Goal: Information Seeking & Learning: Learn about a topic

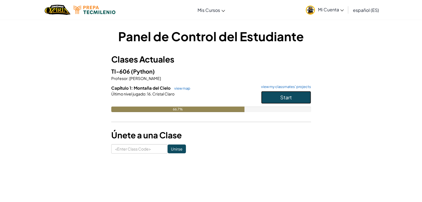
click at [280, 94] on button "Start" at bounding box center [286, 97] width 50 height 13
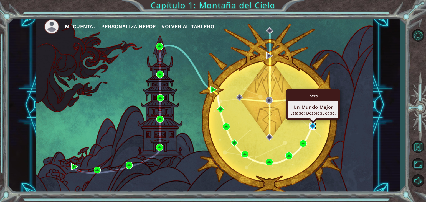
click at [312, 125] on img at bounding box center [312, 126] width 7 height 7
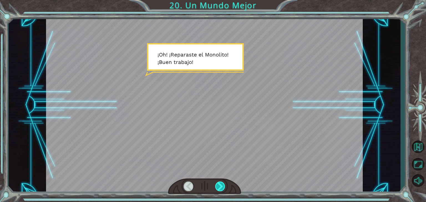
click at [220, 186] on div at bounding box center [220, 187] width 10 height 10
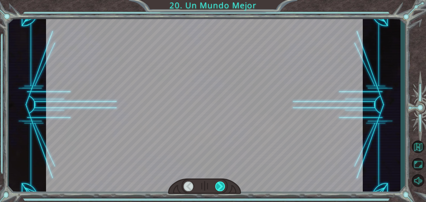
click at [220, 186] on div at bounding box center [220, 187] width 10 height 10
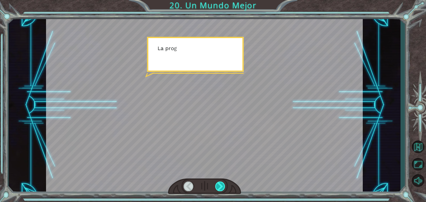
click at [220, 186] on div at bounding box center [220, 187] width 10 height 10
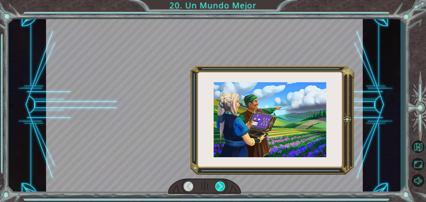
click at [220, 186] on div at bounding box center [220, 187] width 10 height 10
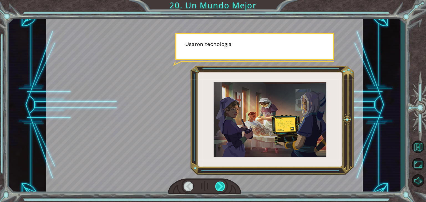
click at [220, 186] on div at bounding box center [220, 187] width 10 height 10
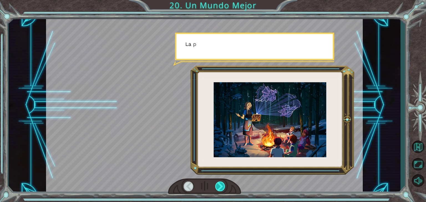
click at [220, 186] on div at bounding box center [220, 187] width 10 height 10
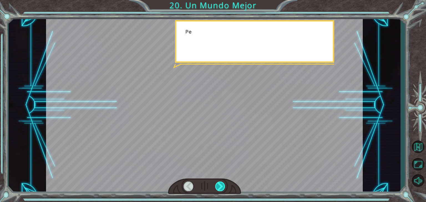
click at [220, 186] on div at bounding box center [220, 187] width 10 height 10
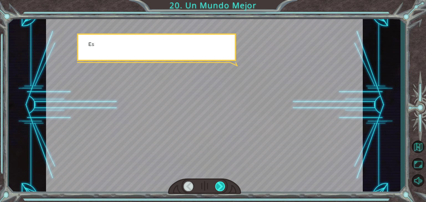
click at [220, 186] on div at bounding box center [220, 187] width 10 height 10
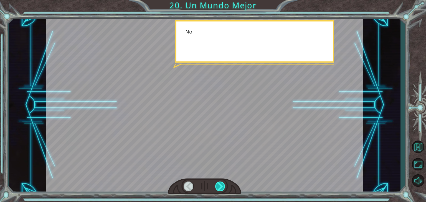
click at [220, 186] on div at bounding box center [220, 187] width 10 height 10
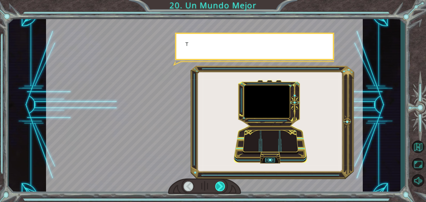
click at [220, 186] on div at bounding box center [220, 187] width 10 height 10
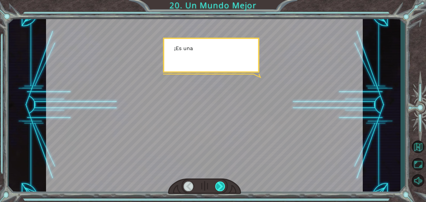
click at [220, 186] on div at bounding box center [220, 187] width 10 height 10
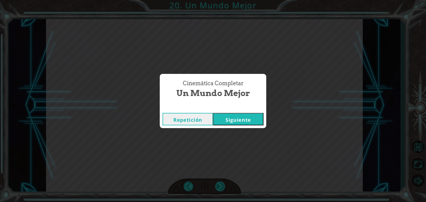
click at [220, 186] on div "Cinemática Completar Un Mundo Mejor Repetición [GEOGRAPHIC_DATA]" at bounding box center [213, 101] width 426 height 202
click at [207, 90] on span "Un Mundo Mejor" at bounding box center [212, 93] width 73 height 12
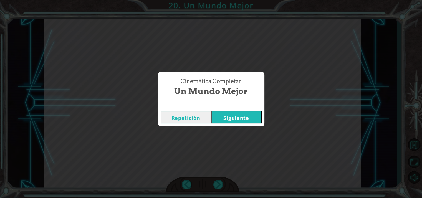
click at [235, 116] on button "Siguiente" at bounding box center [236, 117] width 50 height 12
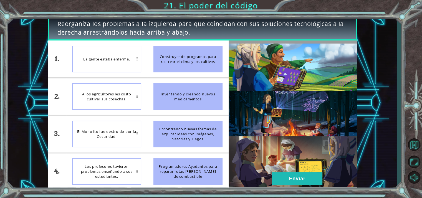
drag, startPoint x: 171, startPoint y: 93, endPoint x: 129, endPoint y: 92, distance: 42.2
click at [129, 92] on div "1. 2. 3. 4. La gente estaba enferma. A los agricultores les costó cultivar sus …" at bounding box center [138, 114] width 181 height 149
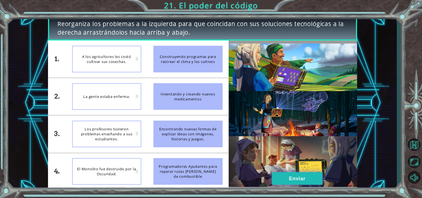
click at [301, 177] on button "Enviar" at bounding box center [297, 178] width 50 height 12
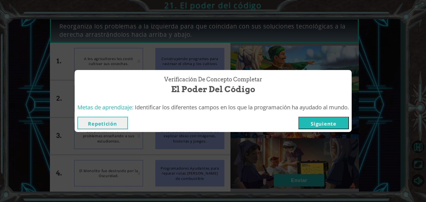
click at [314, 119] on button "Siguiente" at bounding box center [323, 123] width 50 height 12
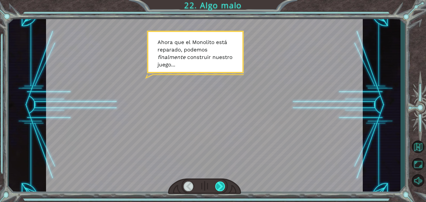
click at [218, 190] on div at bounding box center [220, 187] width 10 height 10
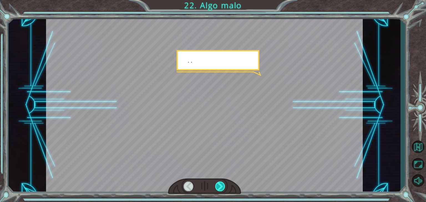
click at [218, 190] on div at bounding box center [220, 187] width 10 height 10
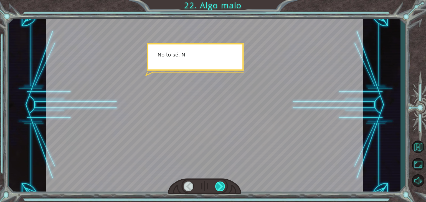
click at [218, 190] on div at bounding box center [220, 187] width 10 height 10
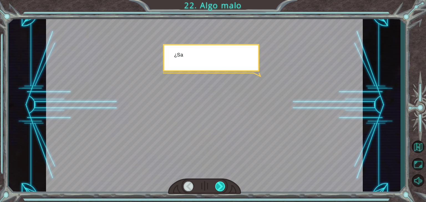
click at [218, 190] on div at bounding box center [220, 187] width 10 height 10
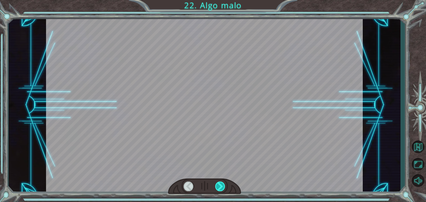
click at [218, 190] on div at bounding box center [220, 187] width 10 height 10
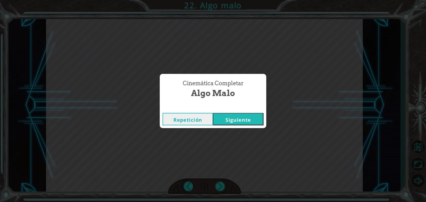
click at [229, 120] on button "Siguiente" at bounding box center [238, 119] width 50 height 12
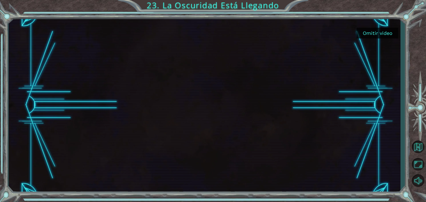
click at [381, 31] on button "Omitir video" at bounding box center [378, 33] width 42 height 11
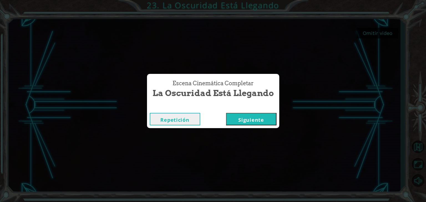
click at [250, 119] on button "Siguiente" at bounding box center [251, 119] width 50 height 12
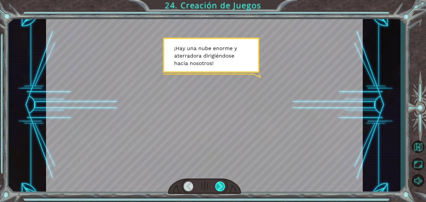
click at [222, 188] on div at bounding box center [220, 187] width 10 height 10
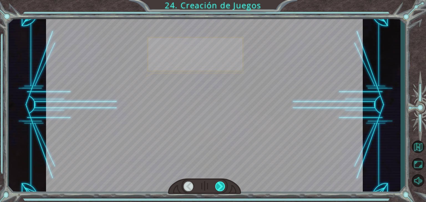
click at [222, 188] on div at bounding box center [220, 187] width 10 height 10
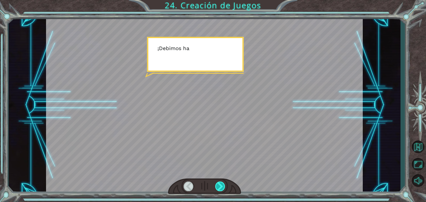
click at [222, 188] on div at bounding box center [220, 187] width 10 height 10
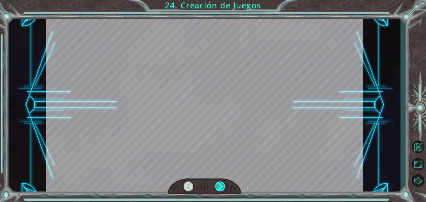
click at [222, 188] on div at bounding box center [220, 187] width 10 height 10
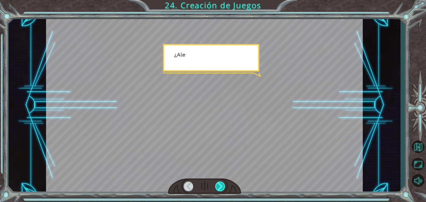
click at [222, 188] on div at bounding box center [220, 187] width 10 height 10
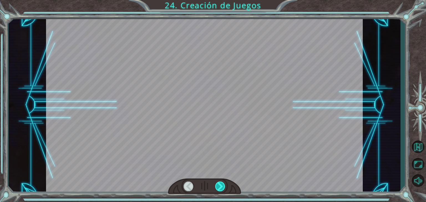
click at [222, 188] on div at bounding box center [220, 187] width 10 height 10
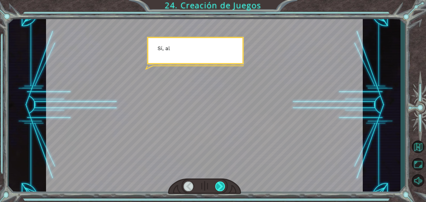
click at [222, 188] on div at bounding box center [220, 187] width 10 height 10
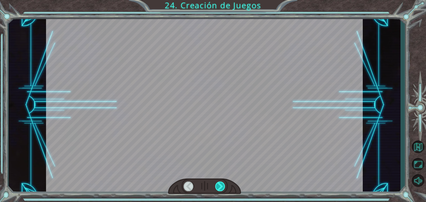
click at [222, 188] on div at bounding box center [220, 187] width 10 height 10
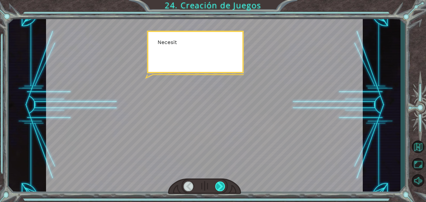
click at [222, 188] on div at bounding box center [220, 187] width 10 height 10
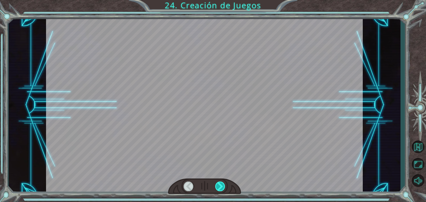
click at [222, 188] on div at bounding box center [220, 187] width 10 height 10
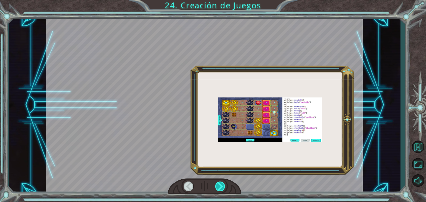
click at [222, 188] on div at bounding box center [220, 187] width 10 height 10
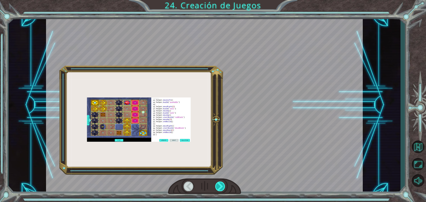
click at [222, 188] on div at bounding box center [220, 187] width 10 height 10
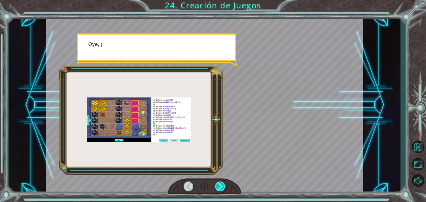
click at [222, 188] on div at bounding box center [220, 187] width 10 height 10
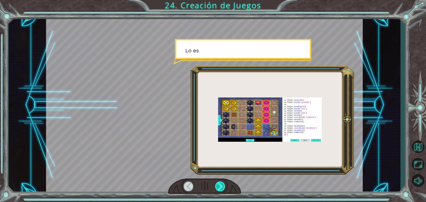
click at [222, 188] on div at bounding box center [220, 187] width 10 height 10
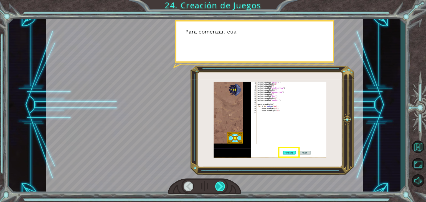
click at [222, 188] on div at bounding box center [220, 187] width 10 height 10
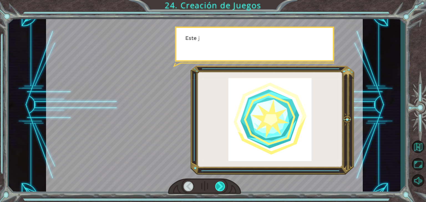
click at [222, 188] on div at bounding box center [220, 187] width 10 height 10
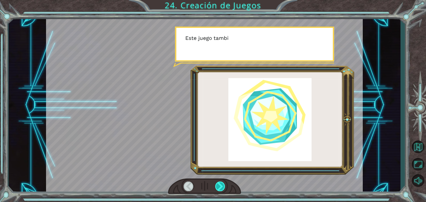
click at [222, 188] on div at bounding box center [220, 187] width 10 height 10
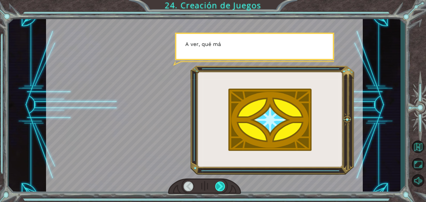
click at [222, 188] on div at bounding box center [220, 187] width 10 height 10
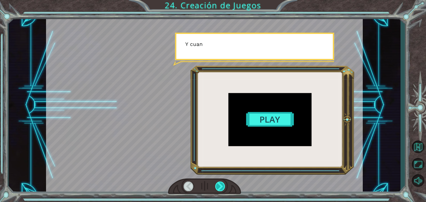
click at [222, 188] on div at bounding box center [220, 187] width 10 height 10
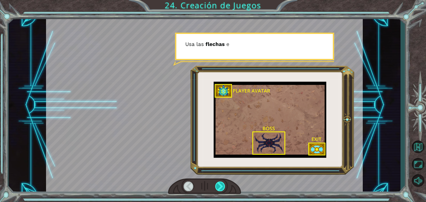
click at [222, 188] on div at bounding box center [220, 187] width 10 height 10
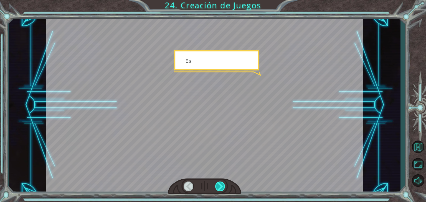
click at [222, 188] on div at bounding box center [220, 187] width 10 height 10
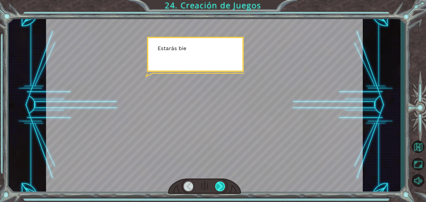
click at [222, 188] on div at bounding box center [220, 187] width 10 height 10
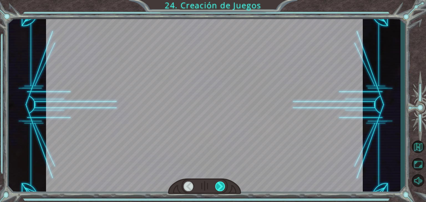
click at [222, 188] on div at bounding box center [220, 187] width 10 height 10
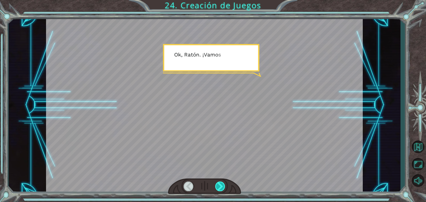
click at [222, 188] on div at bounding box center [220, 187] width 10 height 10
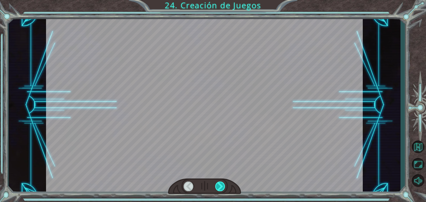
click at [222, 188] on div at bounding box center [220, 187] width 10 height 10
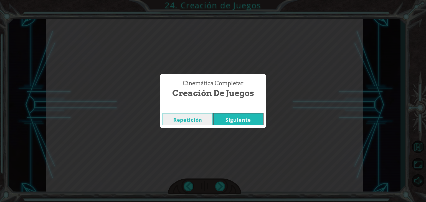
click at [242, 127] on div "Cinemática Completar Creación de Juegos Repetición [GEOGRAPHIC_DATA]" at bounding box center [213, 101] width 426 height 202
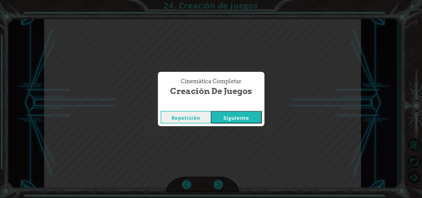
click at [239, 118] on button "Siguiente" at bounding box center [236, 117] width 50 height 12
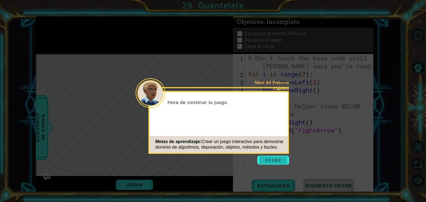
click at [284, 157] on button "Start" at bounding box center [273, 160] width 32 height 9
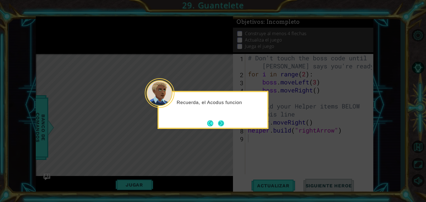
click at [224, 126] on button "Next" at bounding box center [221, 123] width 6 height 6
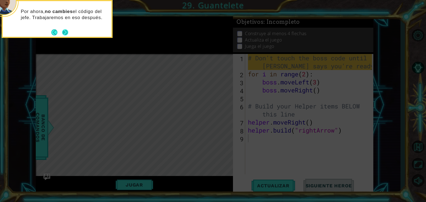
click at [64, 30] on button "Next" at bounding box center [65, 32] width 6 height 6
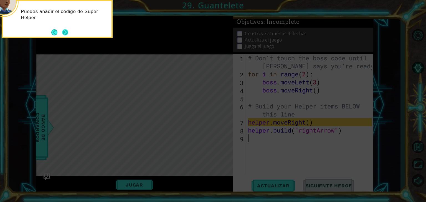
click at [68, 31] on button "Next" at bounding box center [65, 32] width 6 height 6
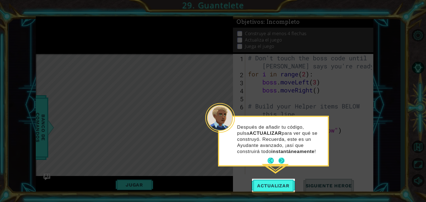
click at [281, 162] on button "Next" at bounding box center [281, 161] width 6 height 6
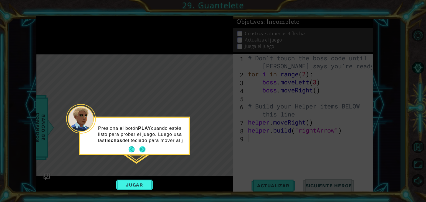
click at [143, 149] on div "Presiona el botón PLAY cuando estés listo para probar el juego. Luego usa las f…" at bounding box center [134, 136] width 109 height 36
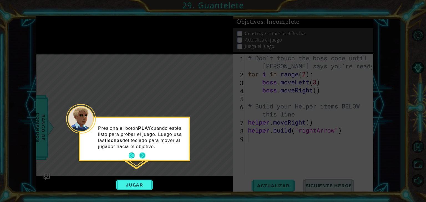
click at [143, 154] on button "Next" at bounding box center [142, 156] width 6 height 6
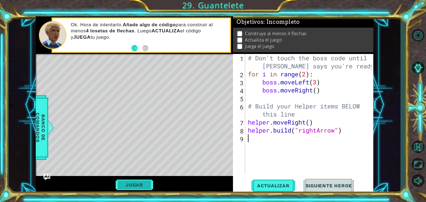
click at [141, 184] on button "Jugar" at bounding box center [134, 185] width 37 height 11
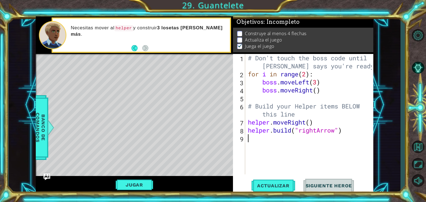
click at [249, 140] on div "# Don't touch the boss code until [PERSON_NAME] says you're ready! for i in ran…" at bounding box center [311, 126] width 128 height 145
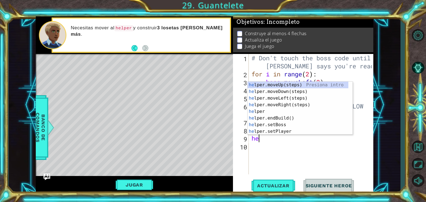
type textarea "h"
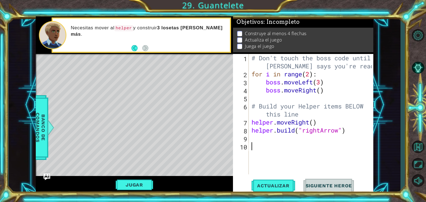
click at [278, 143] on div "# Don't touch the boss code until [PERSON_NAME] says you're ready! for i in ran…" at bounding box center [312, 126] width 125 height 145
click at [141, 187] on button "Jugar" at bounding box center [134, 185] width 37 height 11
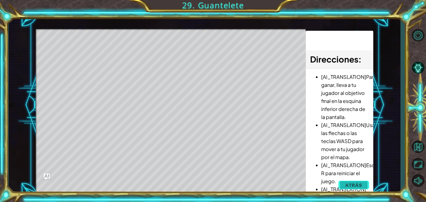
click at [351, 188] on span "Atrás" at bounding box center [353, 186] width 17 height 6
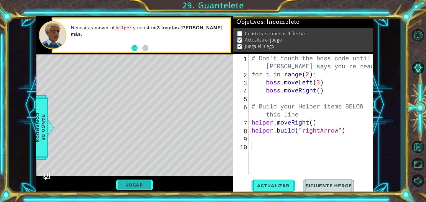
click at [151, 183] on button "Jugar" at bounding box center [134, 185] width 37 height 11
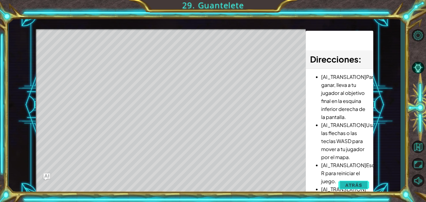
click at [359, 184] on span "Atrás" at bounding box center [353, 186] width 17 height 6
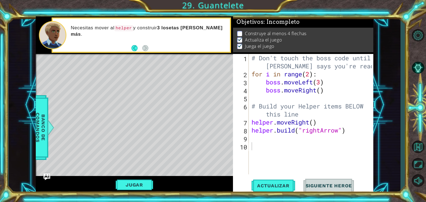
click at [270, 140] on div "# Don't touch the boss code until [PERSON_NAME] says you're ready! for i in ran…" at bounding box center [312, 126] width 124 height 145
click at [347, 108] on div "# Don't touch the boss code until [PERSON_NAME] says you're ready! for i in ran…" at bounding box center [312, 126] width 124 height 145
click at [314, 122] on div "# Don't touch the boss code until [PERSON_NAME] says you're ready! for i in ran…" at bounding box center [312, 126] width 124 height 145
click at [141, 186] on button "Jugar" at bounding box center [134, 185] width 37 height 11
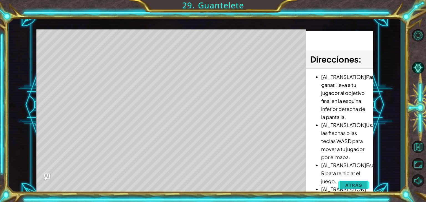
click at [361, 187] on span "Atrás" at bounding box center [353, 186] width 17 height 6
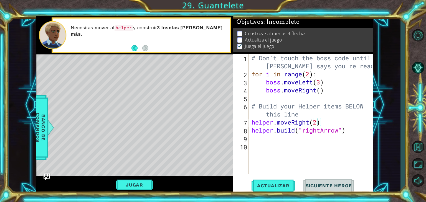
click at [316, 121] on div "# Don't touch the boss code until [PERSON_NAME] says you're ready! for i in ran…" at bounding box center [312, 126] width 124 height 145
click at [317, 121] on div "# Don't touch the boss code until [PERSON_NAME] says you're ready! for i in ran…" at bounding box center [310, 114] width 121 height 121
type textarea "helper.moveRight(1)"
click at [351, 138] on div "# Don't touch the boss code until [PERSON_NAME] says you're ready! for i in ran…" at bounding box center [312, 126] width 124 height 145
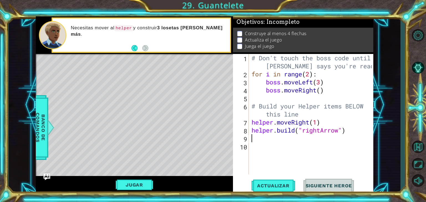
scroll to position [0, 0]
click at [142, 183] on button "Jugar" at bounding box center [134, 185] width 37 height 11
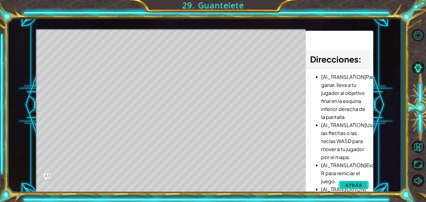
click at [349, 183] on span "Atrás" at bounding box center [353, 186] width 17 height 6
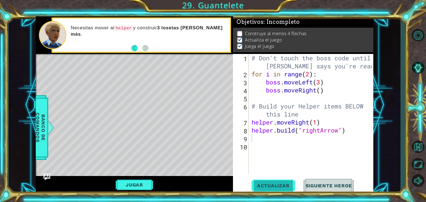
click at [284, 183] on span "Actualizar" at bounding box center [274, 186] width 44 height 6
click at [144, 184] on button "Jugar" at bounding box center [134, 185] width 37 height 11
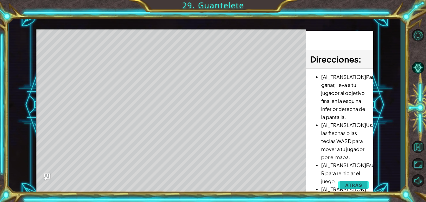
click at [341, 183] on button "Atrás" at bounding box center [353, 185] width 31 height 11
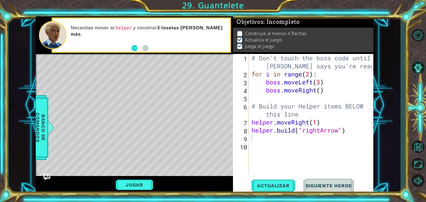
click at [256, 145] on div "# Don't touch the boss code until [PERSON_NAME] says you're ready! for i in ran…" at bounding box center [312, 126] width 124 height 145
click at [254, 141] on div "# Don't touch the boss code until [PERSON_NAME] says you're ready! for i in ran…" at bounding box center [312, 126] width 124 height 145
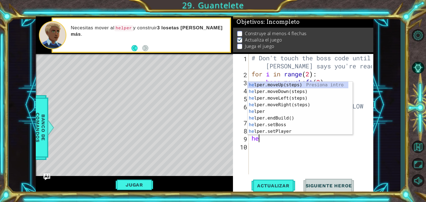
type textarea "hel"
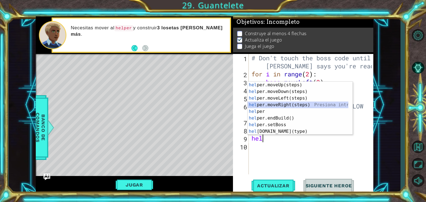
click at [275, 105] on div "hel per.moveUp(steps) Presiona intro hel per.moveDown(steps) Presiona intro hel…" at bounding box center [298, 115] width 101 height 67
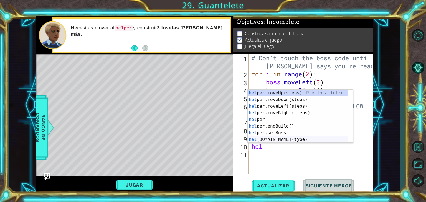
click at [272, 138] on div "hel per.moveUp(steps) Presiona intro hel per.moveDown(steps) Presiona intro hel…" at bounding box center [298, 123] width 101 height 67
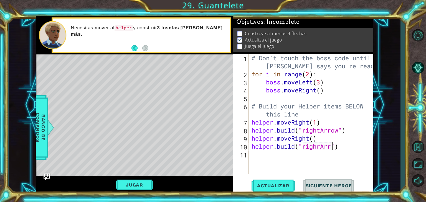
scroll to position [0, 4]
click at [134, 179] on div "Jugar" at bounding box center [134, 185] width 197 height 18
click at [136, 183] on button "Jugar" at bounding box center [134, 185] width 37 height 11
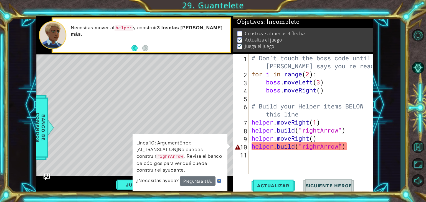
click at [320, 148] on div "# Don't touch the boss code until [PERSON_NAME] says you're ready! for i in ran…" at bounding box center [312, 126] width 124 height 145
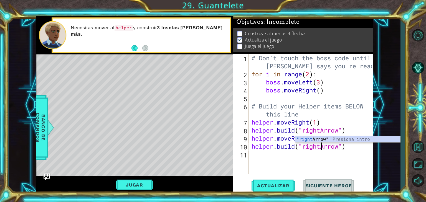
scroll to position [0, 3]
type textarea "[DOMAIN_NAME]("rightArrow")"
click at [133, 179] on div "Jugar" at bounding box center [134, 185] width 197 height 18
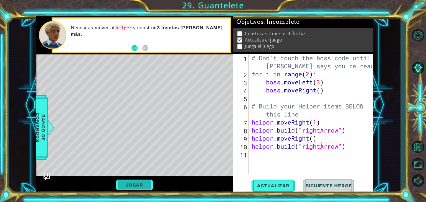
click at [133, 185] on button "Jugar" at bounding box center [134, 185] width 37 height 11
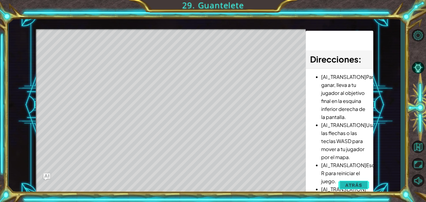
click at [354, 183] on span "Atrás" at bounding box center [353, 186] width 17 height 6
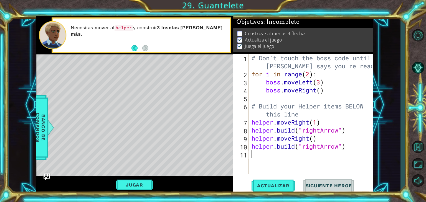
click at [292, 158] on div "# Don't touch the boss code until [PERSON_NAME] says you're ready! for i in ran…" at bounding box center [312, 126] width 124 height 145
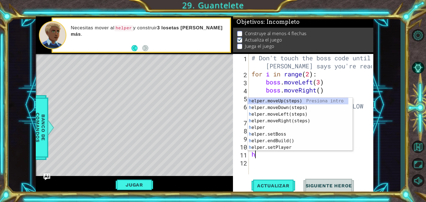
type textarea "hel"
click at [297, 122] on div "hel per.moveUp(steps) Presiona intro hel per.moveDown(steps) Presiona intro hel…" at bounding box center [298, 131] width 101 height 67
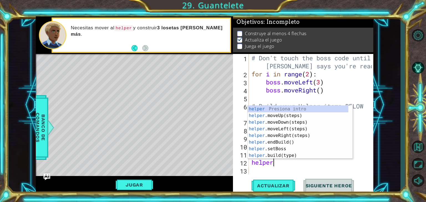
scroll to position [0, 1]
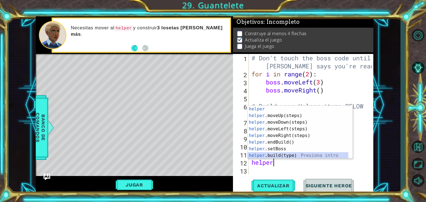
click at [282, 154] on div "helper Presiona intro helper .moveUp(steps) Presiona intro helper .moveDown(ste…" at bounding box center [298, 139] width 101 height 67
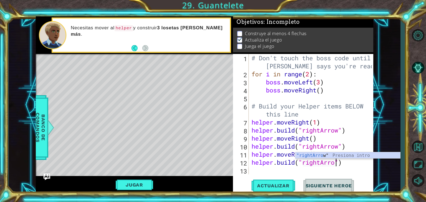
scroll to position [0, 4]
type textarea "[DOMAIN_NAME]("rightArrow")"
click at [147, 186] on button "Jugar" at bounding box center [134, 185] width 37 height 11
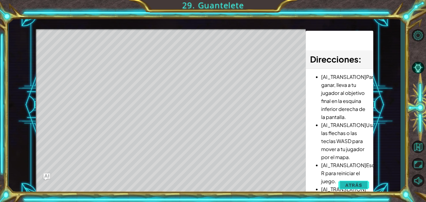
click at [350, 184] on span "Atrás" at bounding box center [353, 186] width 17 height 6
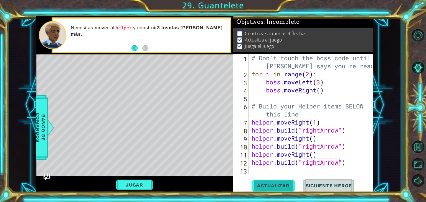
click at [272, 183] on button "Actualizar" at bounding box center [274, 186] width 44 height 14
click at [268, 172] on div "# Don't touch the boss code until [PERSON_NAME] says you're ready! for i in ran…" at bounding box center [312, 126] width 124 height 145
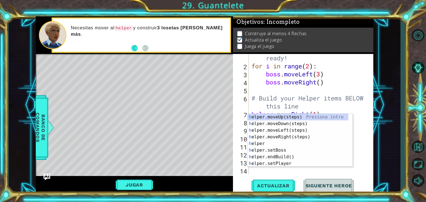
scroll to position [16, 0]
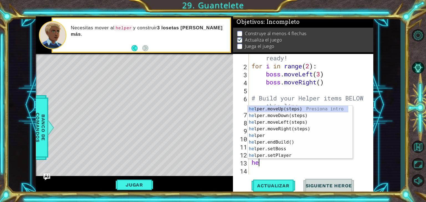
type textarea "hel"
click at [302, 128] on div "hel per.moveUp(steps) Presiona intro hel per.moveDown(steps) Presiona intro hel…" at bounding box center [298, 139] width 101 height 67
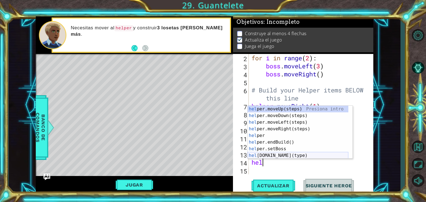
click at [298, 158] on div "hel per.moveUp(steps) Presiona intro hel per.moveDown(steps) Presiona intro hel…" at bounding box center [298, 139] width 101 height 67
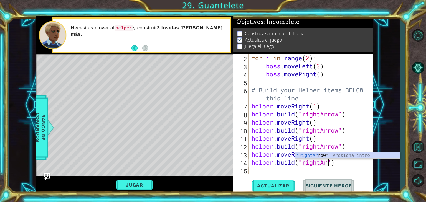
scroll to position [0, 4]
type textarea "[DOMAIN_NAME]("rightArrow")"
click at [348, 170] on div "for i in range ( 2 ) : boss . moveLeft ( 3 ) boss . moveRight ( ) # Build your …" at bounding box center [310, 122] width 120 height 137
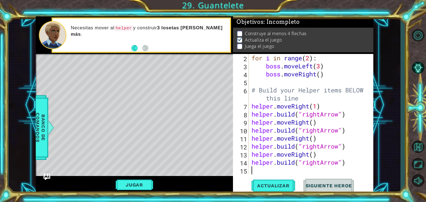
scroll to position [0, 0]
click at [279, 182] on button "Actualizar" at bounding box center [274, 186] width 44 height 14
click at [135, 46] on button "Back" at bounding box center [136, 48] width 11 height 6
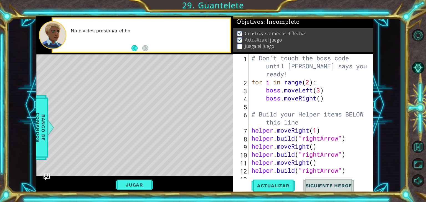
scroll to position [5, 0]
click at [121, 189] on button "Jugar" at bounding box center [134, 185] width 37 height 11
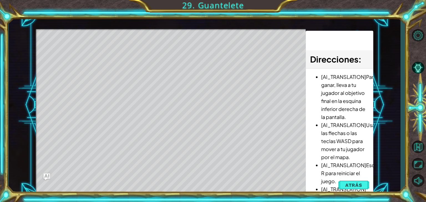
click at [67, 53] on div "Level Map" at bounding box center [164, 110] width 256 height 163
click at [357, 184] on span "Atrás" at bounding box center [353, 186] width 17 height 6
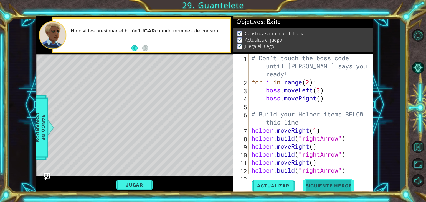
scroll to position [0, 0]
click at [325, 184] on span "Siguiente Heroe" at bounding box center [329, 187] width 58 height 6
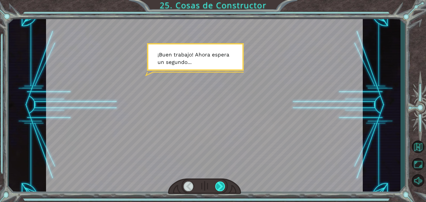
click at [223, 183] on div at bounding box center [220, 187] width 10 height 10
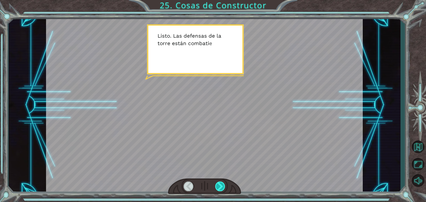
click at [223, 183] on div at bounding box center [220, 187] width 10 height 10
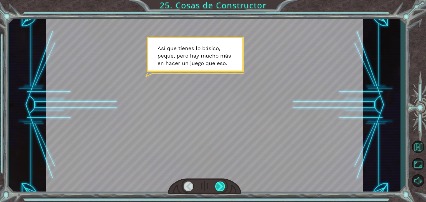
click at [223, 183] on div at bounding box center [220, 187] width 10 height 10
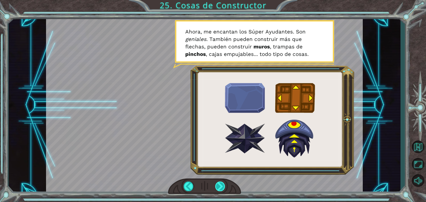
click at [223, 183] on div at bounding box center [220, 187] width 10 height 10
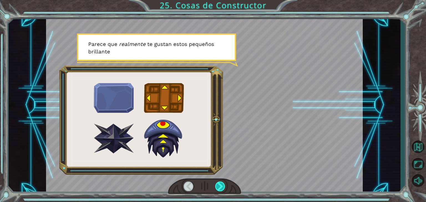
click at [222, 183] on div at bounding box center [220, 187] width 10 height 10
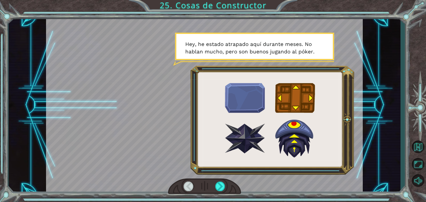
click at [223, 181] on div at bounding box center [204, 187] width 73 height 16
click at [220, 184] on div at bounding box center [220, 187] width 10 height 10
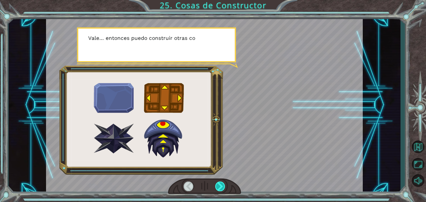
click at [220, 184] on div at bounding box center [220, 187] width 10 height 10
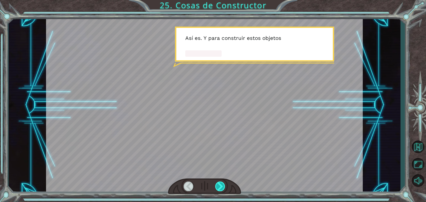
click at [220, 184] on div at bounding box center [220, 187] width 10 height 10
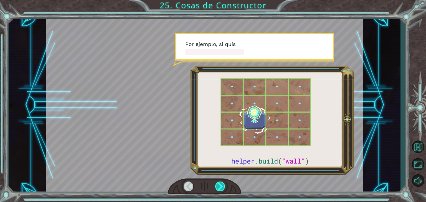
click at [220, 184] on div at bounding box center [220, 187] width 10 height 10
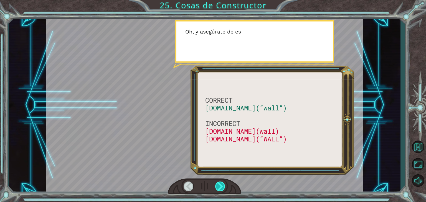
click at [220, 184] on div at bounding box center [220, 187] width 10 height 10
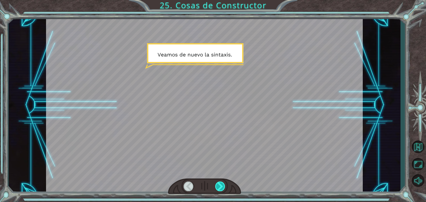
click at [220, 184] on div at bounding box center [220, 187] width 10 height 10
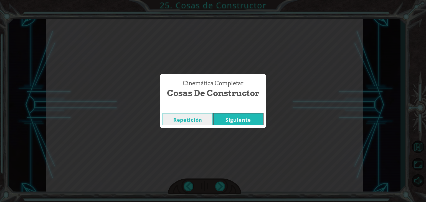
click at [229, 125] on button "Siguiente" at bounding box center [238, 119] width 50 height 12
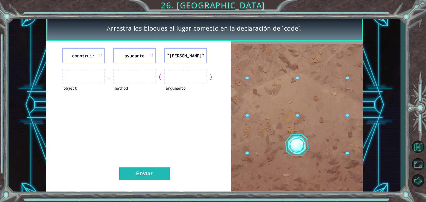
click at [171, 76] on ul at bounding box center [185, 76] width 43 height 15
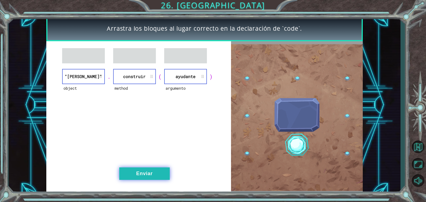
click at [150, 178] on button "Enviar" at bounding box center [144, 174] width 50 height 12
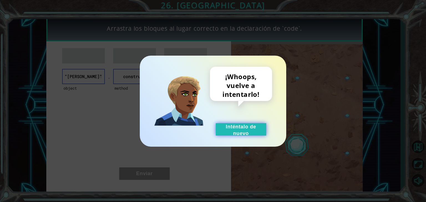
click at [240, 129] on button "Inténtalo de nuevo" at bounding box center [241, 129] width 50 height 12
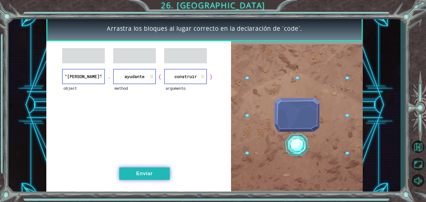
click at [144, 171] on button "Enviar" at bounding box center [144, 174] width 50 height 12
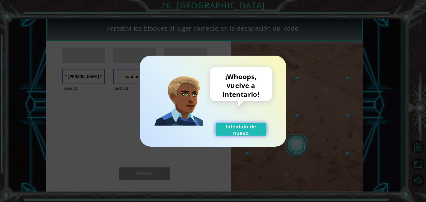
click at [235, 130] on button "Inténtalo de nuevo" at bounding box center [241, 129] width 50 height 12
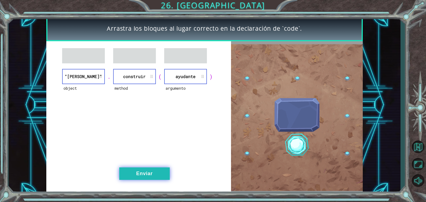
click at [125, 172] on button "Enviar" at bounding box center [144, 174] width 50 height 12
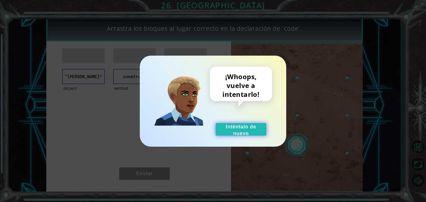
click at [217, 132] on button "Inténtalo de nuevo" at bounding box center [241, 129] width 50 height 12
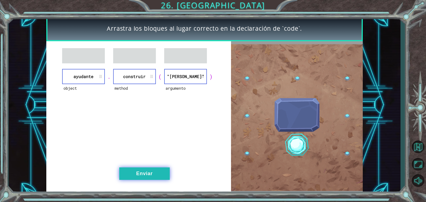
click at [133, 177] on button "Enviar" at bounding box center [144, 174] width 50 height 12
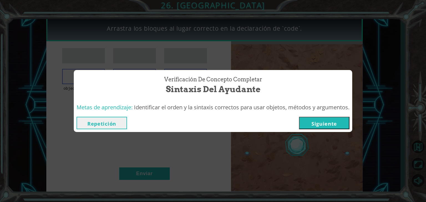
click at [325, 123] on button "Siguiente" at bounding box center [324, 123] width 50 height 12
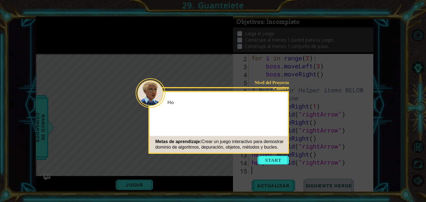
scroll to position [24, 0]
click at [275, 160] on button "Start" at bounding box center [273, 160] width 32 height 9
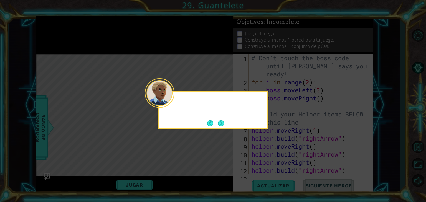
scroll to position [0, 0]
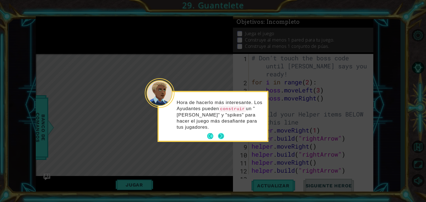
click at [220, 133] on button "Next" at bounding box center [221, 136] width 6 height 6
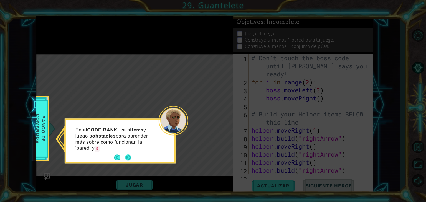
click at [124, 151] on p "En el CODE BANK , ve a Items y luego a obstacles para aprender más sobre cómo f…" at bounding box center [116, 139] width 83 height 25
click at [125, 155] on button "Next" at bounding box center [128, 158] width 6 height 6
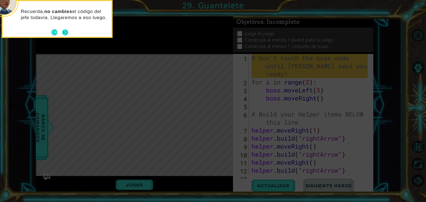
click at [65, 32] on button "Next" at bounding box center [65, 32] width 6 height 6
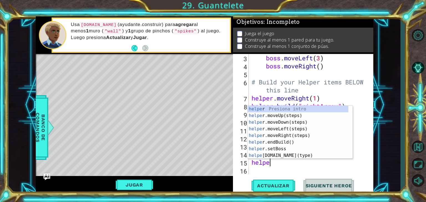
type textarea "h"
type textarea "[DOMAIN_NAME]("rightArrow")"
click at [318, 156] on div "helper Presiona intro helper .moveUp(steps) Presiona intro helper .moveDown(ste…" at bounding box center [298, 139] width 101 height 67
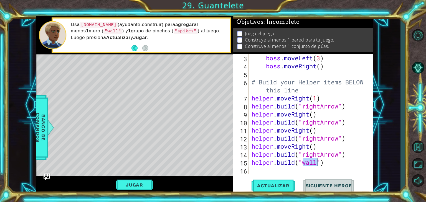
type textarea "[DOMAIN_NAME]("wall")"
click at [276, 175] on div "[DOMAIN_NAME]("wall") 3 4 5 6 7 8 9 10 11 12 13 14 15 16 boss . moveLeft ( 3 ) …" at bounding box center [303, 124] width 140 height 140
click at [273, 173] on div "boss . moveLeft ( 3 ) boss . moveRight ( ) # Build your Helper items BELOW this…" at bounding box center [310, 122] width 120 height 137
click at [360, 138] on div "boss . moveLeft ( 3 ) boss . moveRight ( ) # Build your Helper items BELOW this…" at bounding box center [310, 122] width 120 height 137
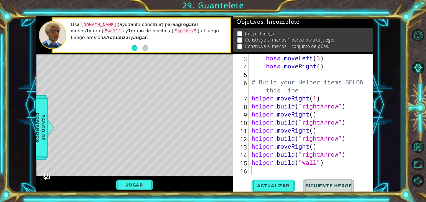
type textarea "[DOMAIN_NAME]("rightArrow")"
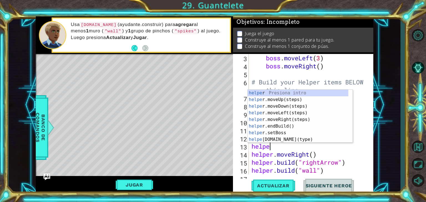
scroll to position [0, 1]
click at [315, 138] on div "helper Presiona intro helper .moveUp(steps) Presiona intro helper .moveDown(ste…" at bounding box center [298, 123] width 101 height 67
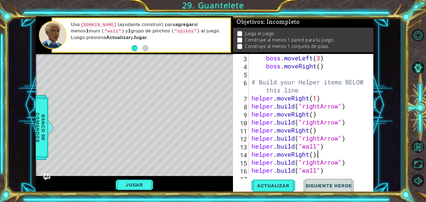
click at [329, 152] on div "boss . moveLeft ( 3 ) boss . moveRight ( ) # Build your Helper items BELOW this…" at bounding box center [310, 122] width 120 height 137
click at [329, 149] on div "boss . moveLeft ( 3 ) boss . moveRight ( ) # Build your Helper items BELOW this…" at bounding box center [310, 122] width 120 height 137
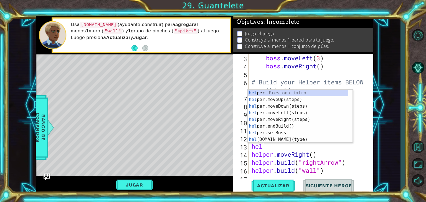
scroll to position [0, 0]
type textarea "h"
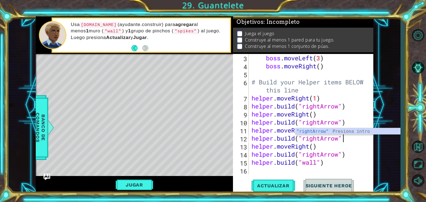
type textarea "[DOMAIN_NAME]("rightArrow")"
click at [327, 174] on div "boss . moveLeft ( 3 ) boss . moveRight ( ) # Build your Helper items BELOW this…" at bounding box center [310, 122] width 120 height 137
click at [350, 155] on div "boss . moveLeft ( 3 ) boss . moveRight ( ) # Build your Helper items BELOW this…" at bounding box center [310, 122] width 120 height 137
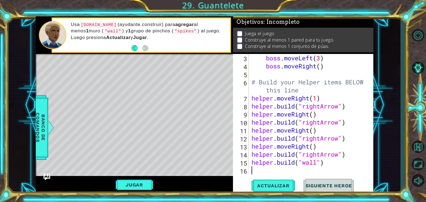
type textarea "[DOMAIN_NAME]("rightArrow")"
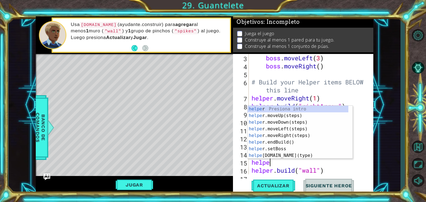
type textarea "helper"
click at [285, 136] on div "helper Presiona intro helper .moveUp(steps) Presiona intro helper .moveDown(ste…" at bounding box center [298, 139] width 101 height 67
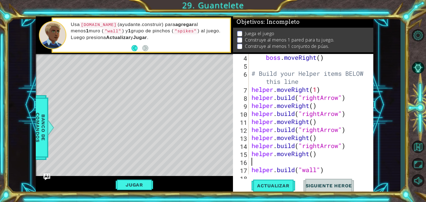
scroll to position [48, 0]
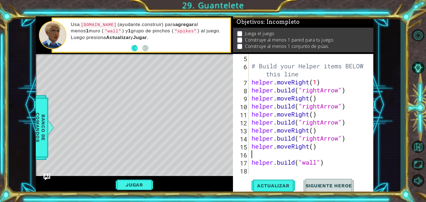
click at [256, 174] on div "# Build your Helper items BELOW this line helper . moveRight ( 1 ) helper . bui…" at bounding box center [310, 122] width 120 height 137
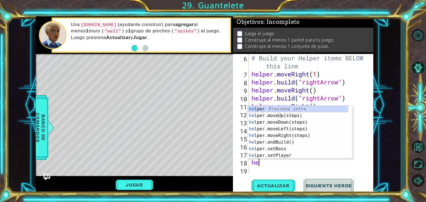
scroll to position [0, 0]
type textarea "helper"
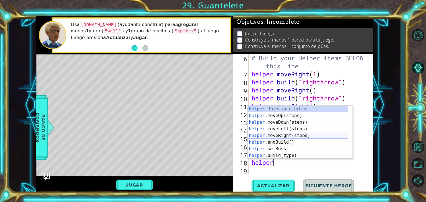
click at [289, 135] on div "helper Presiona intro helper .moveUp(steps) Presiona intro helper .moveDown(ste…" at bounding box center [298, 139] width 101 height 67
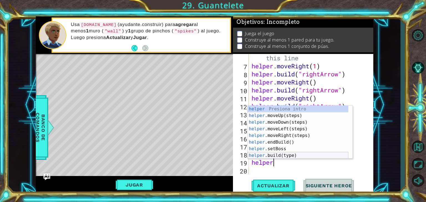
click at [274, 157] on div "helper Presiona intro helper .moveUp(steps) Presiona intro helper .moveDown(ste…" at bounding box center [298, 139] width 101 height 67
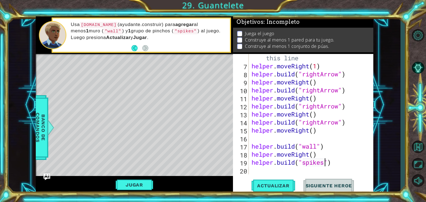
scroll to position [0, 3]
click at [137, 183] on button "Jugar" at bounding box center [134, 185] width 37 height 11
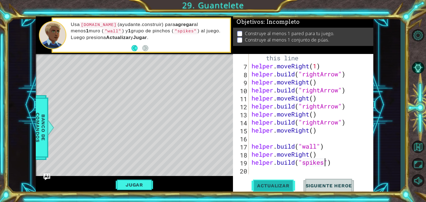
click at [275, 186] on span "Actualizar" at bounding box center [274, 186] width 44 height 6
click at [131, 186] on button "Jugar" at bounding box center [134, 185] width 37 height 11
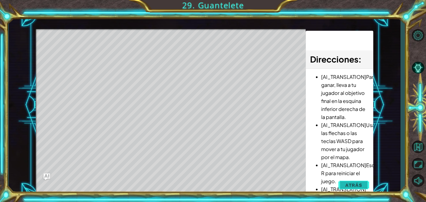
click at [357, 189] on button "Atrás" at bounding box center [353, 185] width 31 height 11
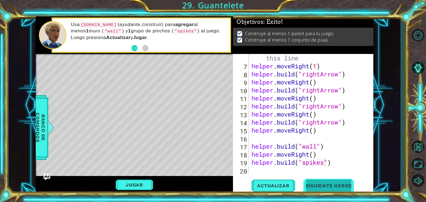
click at [345, 182] on button "Siguiente Heroe" at bounding box center [329, 186] width 58 height 14
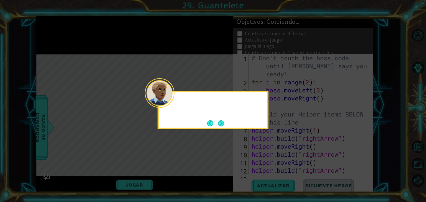
scroll to position [0, 0]
click at [224, 121] on button "Next" at bounding box center [221, 123] width 6 height 6
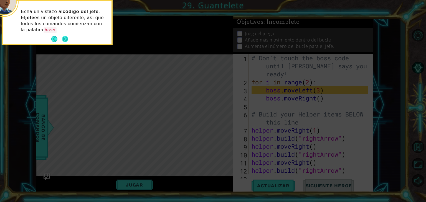
click at [67, 37] on button "Next" at bounding box center [65, 39] width 6 height 6
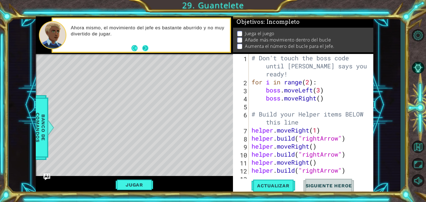
click at [147, 48] on button "Next" at bounding box center [145, 48] width 6 height 6
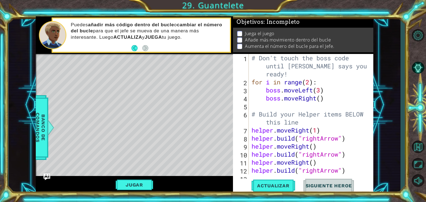
click at [190, 33] on p "Puedes añadir más código dentro del bucle o cambiar el número del bucle para qu…" at bounding box center [148, 31] width 155 height 18
click at [330, 99] on div "# Don't touch the boss code until [PERSON_NAME] says you're ready! for i in ran…" at bounding box center [310, 130] width 120 height 153
click at [312, 86] on div "# Don't touch the boss code until [PERSON_NAME] says you're ready! for i in ran…" at bounding box center [310, 130] width 120 height 153
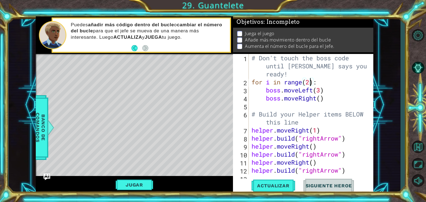
type textarea "for i in range(25):"
click at [334, 106] on div "# Don't touch the boss code until [PERSON_NAME] says you're ready! for i in ran…" at bounding box center [310, 130] width 120 height 153
type textarea "bo"
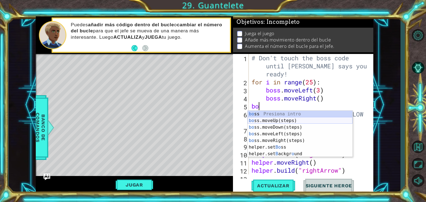
click at [276, 122] on div "bo ss Presiona intro bo ss.moveUp(steps) Presiona intro bo ss.moveDown(steps) P…" at bounding box center [300, 141] width 105 height 60
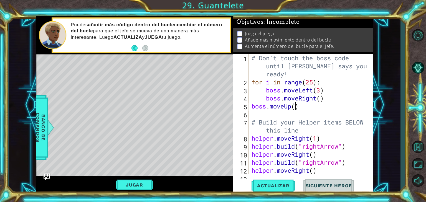
click at [295, 109] on div "# Don't touch the boss code until [PERSON_NAME] says you're ready! for i in ran…" at bounding box center [310, 130] width 120 height 153
type textarea "boss.moveUp(2)"
click at [306, 108] on div "# Don't touch the boss code until [PERSON_NAME] says you're ready! for i in ran…" at bounding box center [310, 130] width 120 height 153
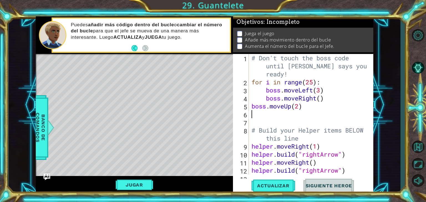
type textarea "h"
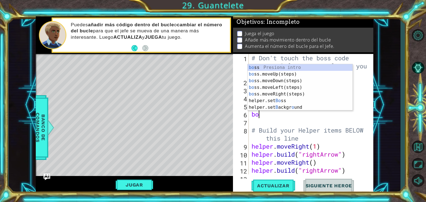
type textarea "boss"
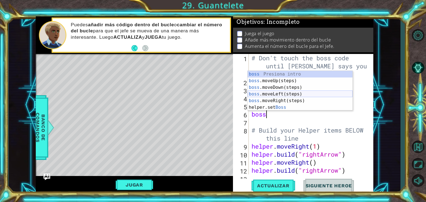
click at [282, 95] on div "boss Presiona intro boss .moveUp(steps) Presiona intro boss .moveDown(steps) Pr…" at bounding box center [300, 97] width 105 height 53
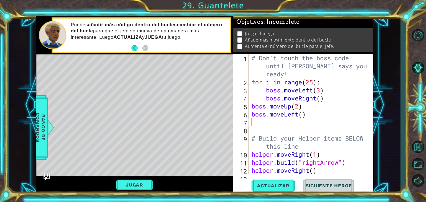
click at [304, 117] on div "# Don't touch the boss code until [PERSON_NAME] says you're ready! for i in ran…" at bounding box center [310, 130] width 120 height 153
type textarea "boss.moveLeft(2)"
click at [279, 128] on div "# Don't touch the boss code until [PERSON_NAME] says you're ready! for i in ran…" at bounding box center [310, 130] width 120 height 153
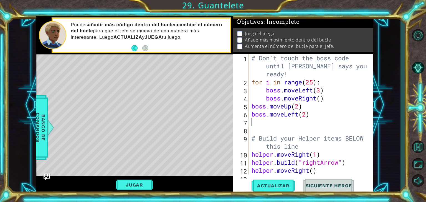
click at [263, 124] on div "# Don't touch the boss code until [PERSON_NAME] says you're ready! for i in ran…" at bounding box center [310, 130] width 120 height 153
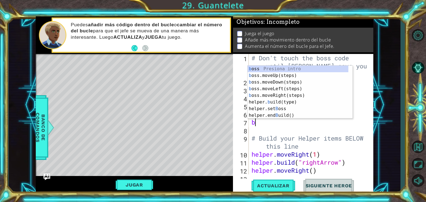
type textarea "bo"
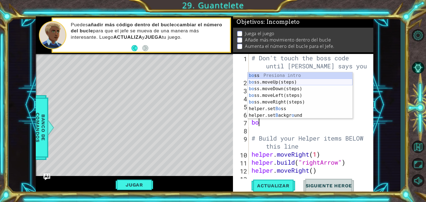
click at [271, 84] on div "bo ss Presiona intro bo ss.moveUp(steps) Presiona intro bo ss.moveDown(steps) P…" at bounding box center [300, 102] width 105 height 60
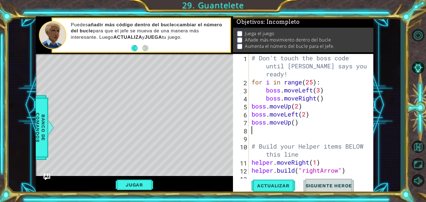
click at [294, 125] on div "# Don't touch the boss code until [PERSON_NAME] says you're ready! for i in ran…" at bounding box center [310, 130] width 120 height 153
type textarea "boss.moveUp(2)"
click at [285, 132] on div "# Don't touch the boss code until [PERSON_NAME] says you're ready! for i in ran…" at bounding box center [310, 130] width 120 height 153
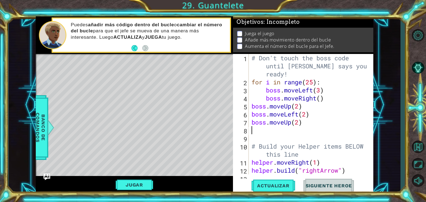
type textarea "b"
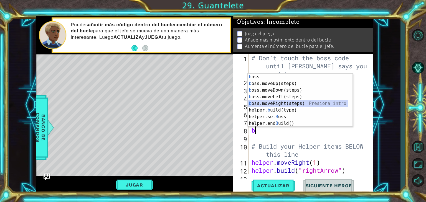
click at [278, 105] on div "b oss Presiona intro b oss.moveUp(steps) Presiona intro b oss.moveDown(steps) P…" at bounding box center [298, 107] width 101 height 67
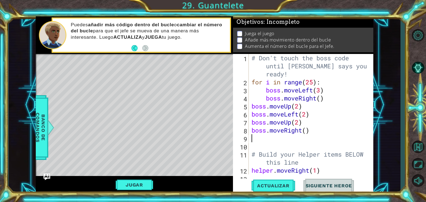
click at [305, 135] on div "# Don't touch the boss code until [PERSON_NAME] says you're ready! for i in ran…" at bounding box center [310, 130] width 120 height 153
type textarea "boss.moveRight(2)"
click at [269, 138] on div "# Don't touch the boss code until [PERSON_NAME] says you're ready! for i in ran…" at bounding box center [310, 130] width 120 height 153
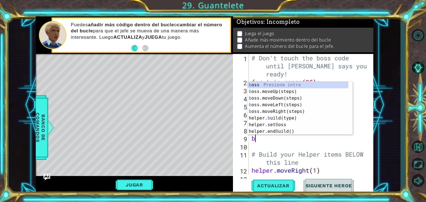
type textarea "bo"
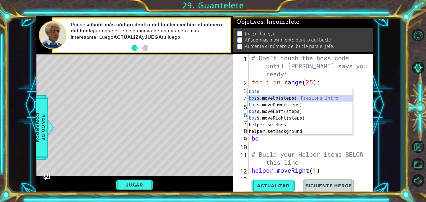
click at [278, 99] on div "bo ss Presiona intro bo ss.moveUp(steps) Presiona intro bo ss.moveDown(steps) P…" at bounding box center [300, 118] width 105 height 60
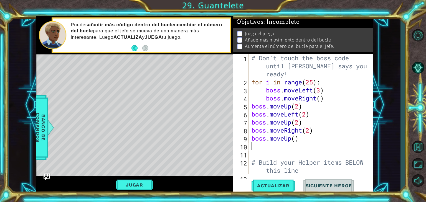
click at [296, 142] on div "# Don't touch the boss code until [PERSON_NAME] says you're ready! for i in ran…" at bounding box center [310, 130] width 120 height 153
click at [261, 188] on span "Actualizar" at bounding box center [274, 186] width 44 height 6
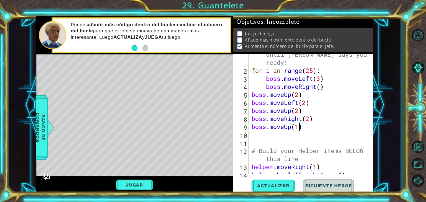
scroll to position [11, 0]
click at [318, 116] on div "# Don't touch the boss code until [PERSON_NAME] says you're ready! for i in ran…" at bounding box center [310, 119] width 120 height 153
click at [314, 124] on div "# Don't touch the boss code until [PERSON_NAME] says you're ready! for i in ran…" at bounding box center [310, 119] width 120 height 153
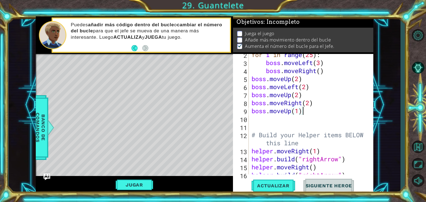
scroll to position [0, 0]
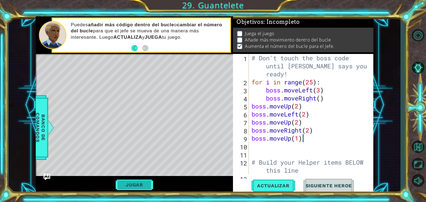
click at [145, 186] on button "Jugar" at bounding box center [134, 185] width 37 height 11
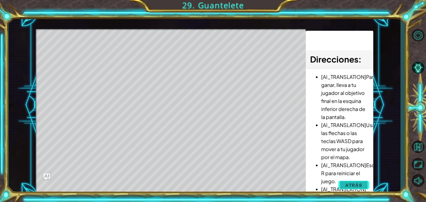
click at [349, 187] on span "Atrás" at bounding box center [353, 186] width 17 height 6
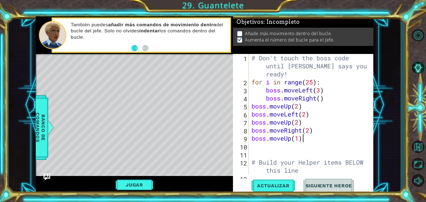
click at [251, 105] on div "# Don't touch the boss code until [PERSON_NAME] says you're ready! for i in ran…" at bounding box center [310, 130] width 120 height 153
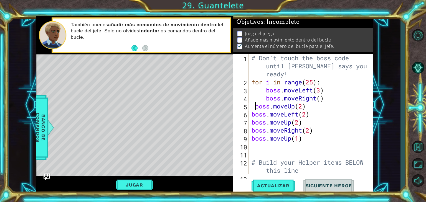
click at [325, 82] on div "# Don't touch the boss code until [PERSON_NAME] says you're ready! for i in ran…" at bounding box center [310, 130] width 120 height 153
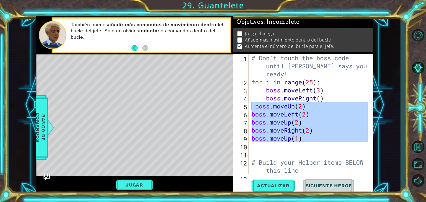
drag, startPoint x: 311, startPoint y: 147, endPoint x: 253, endPoint y: 110, distance: 69.0
click at [253, 110] on div "# Don't touch the boss code until [PERSON_NAME] says you're ready! for i in ran…" at bounding box center [310, 130] width 120 height 153
type textarea "boss.moveUp(2) boss.moveLeft(2)"
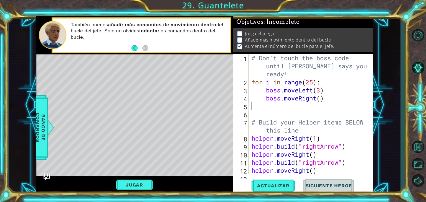
click at [324, 85] on div "# Don't touch the boss code until [PERSON_NAME] says you're ready! for i in ran…" at bounding box center [310, 130] width 120 height 153
type textarea "for i in range(25):"
type textarea "boss.moveRight()"
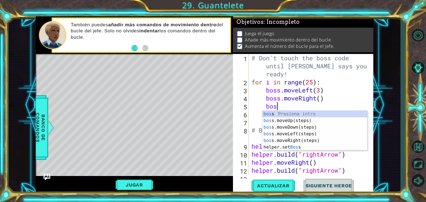
scroll to position [0, 1]
type textarea "boss"
click at [296, 122] on div "boss Presiona intro boss .moveUp(steps) Presiona intro boss .moveDown(steps) Pr…" at bounding box center [314, 137] width 105 height 53
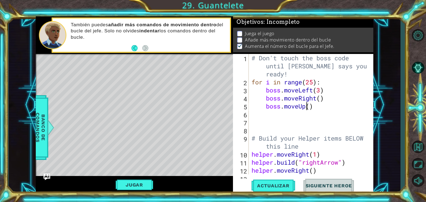
click at [308, 108] on div "# Don't touch the boss code until [PERSON_NAME] says you're ready! for i in ran…" at bounding box center [310, 130] width 120 height 153
click at [310, 109] on div "# Don't touch the boss code until [PERSON_NAME] says you're ready! for i in ran…" at bounding box center [310, 130] width 120 height 153
click at [275, 186] on span "Actualizar" at bounding box center [274, 186] width 44 height 6
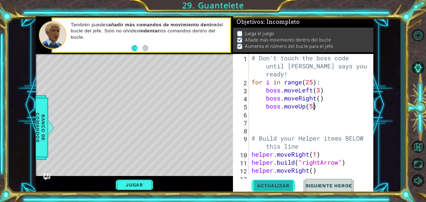
click at [277, 187] on span "Actualizar" at bounding box center [274, 186] width 44 height 6
click at [278, 183] on button "Actualizar" at bounding box center [274, 186] width 44 height 14
click at [136, 189] on button "Jugar" at bounding box center [134, 185] width 37 height 11
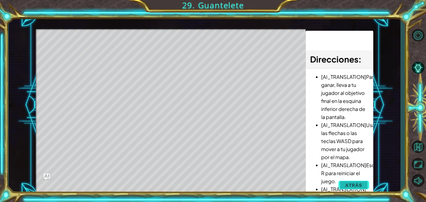
click at [357, 185] on span "Atrás" at bounding box center [353, 186] width 17 height 6
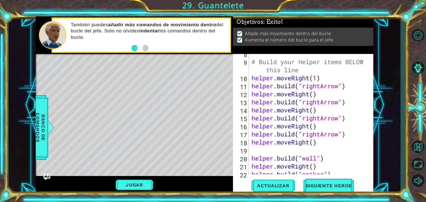
scroll to position [88, 0]
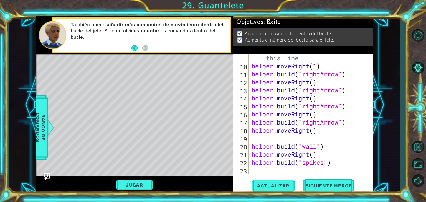
type textarea "[DOMAIN_NAME]("spikes")"
click at [335, 164] on div "# Build your Helper items BELOW this line helper . moveRight ( 1 ) helper . bui…" at bounding box center [310, 118] width 120 height 145
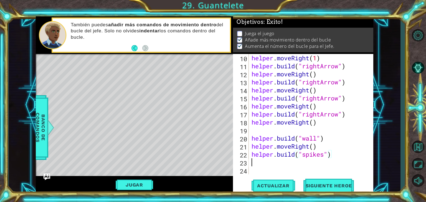
scroll to position [97, 0]
click at [325, 126] on div "helper . moveRight ( 1 ) helper . build ( "rightArrow" ) helper . moveRight ( )…" at bounding box center [310, 122] width 120 height 137
click at [336, 148] on div "helper . moveRight ( 1 ) helper . build ( "rightArrow" ) helper . moveRight ( )…" at bounding box center [310, 122] width 120 height 137
click at [337, 153] on div "helper . moveRight ( 1 ) helper . build ( "rightArrow" ) helper . moveRight ( )…" at bounding box center [310, 122] width 120 height 137
type textarea "[DOMAIN_NAME]("spikes")"
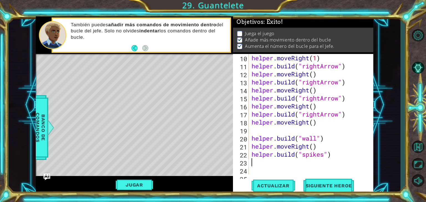
type textarea "he"
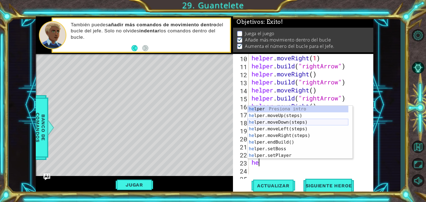
click at [290, 121] on div "he lper Presiona intro he lper.moveUp(steps) Presiona intro he lper.moveDown(st…" at bounding box center [298, 139] width 101 height 67
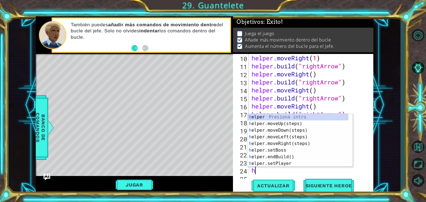
type textarea "hel"
click at [277, 137] on div "hel per Presiona intro hel per.moveUp(steps) Presiona intro hel per.moveDown(st…" at bounding box center [298, 147] width 101 height 67
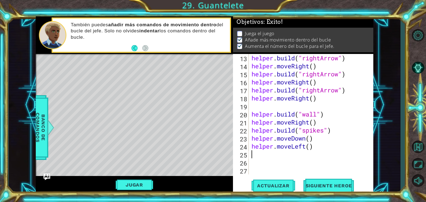
scroll to position [121, 0]
click at [310, 151] on div "helper . build ( "rightArrow" ) helper . moveRight ( ) helper . build ( "rightA…" at bounding box center [310, 122] width 120 height 137
click at [310, 148] on div "helper . build ( "rightArrow" ) helper . moveRight ( ) helper . build ( "rightA…" at bounding box center [310, 122] width 120 height 137
type textarea "helper.moveLeft(3)"
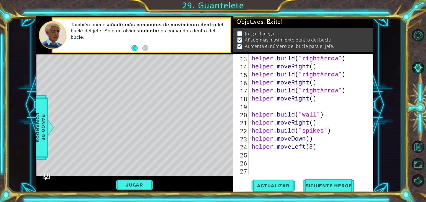
click at [286, 157] on div "helper . build ( "rightArrow" ) helper . moveRight ( ) helper . build ( "rightA…" at bounding box center [310, 122] width 120 height 137
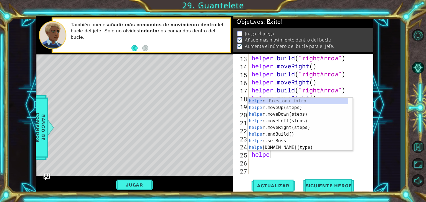
scroll to position [0, 1]
click at [280, 146] on div "helper Presiona intro helper .moveUp(steps) Presiona intro helper .moveDown(ste…" at bounding box center [298, 131] width 101 height 67
type textarea "[DOMAIN_NAME]("wall")"
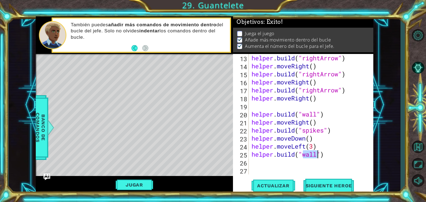
click at [295, 166] on div "helper . build ( "rightArrow" ) helper . moveRight ( ) helper . build ( "rightA…" at bounding box center [310, 122] width 120 height 137
click at [317, 147] on div "helper . build ( "rightArrow" ) helper . moveRight ( ) helper . build ( "rightA…" at bounding box center [310, 122] width 120 height 137
click at [320, 149] on div "helper . build ( "rightArrow" ) helper . moveRight ( ) helper . build ( "rightA…" at bounding box center [310, 122] width 120 height 137
click at [326, 152] on div "helper . build ( "rightArrow" ) helper . moveRight ( ) helper . build ( "rightA…" at bounding box center [310, 122] width 120 height 137
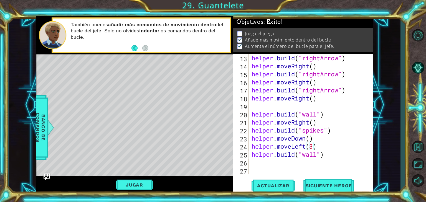
type textarea "[DOMAIN_NAME]("wall")"
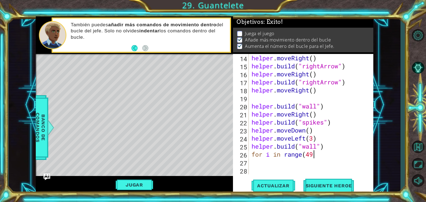
scroll to position [0, 2]
type textarea "for i in range(4)"
type textarea "for i in range(4):"
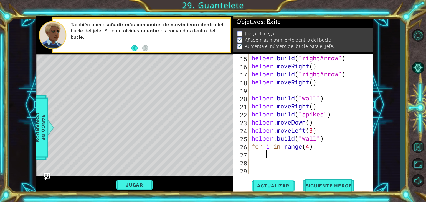
scroll to position [136, 0]
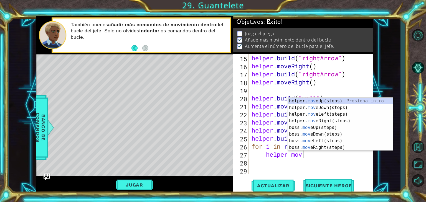
type textarea "helper move"
click at [315, 109] on div "helper. move Up(steps) Presiona intro helper. move Down(steps) Presiona intro h…" at bounding box center [340, 131] width 105 height 67
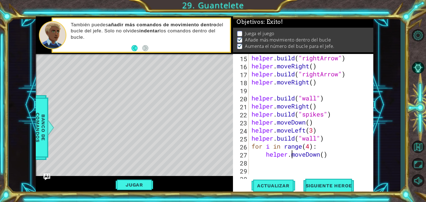
click at [290, 151] on div "helper . build ( "rightArrow" ) helper . moveRight ( ) helper . build ( "rightA…" at bounding box center [310, 122] width 120 height 137
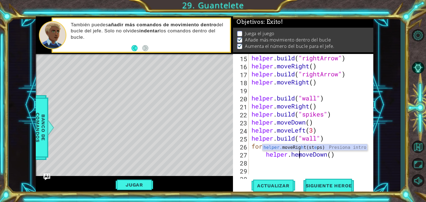
scroll to position [0, 2]
type textarea "helper.moveDown()"
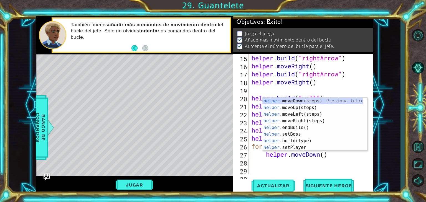
click at [304, 167] on div "helper . build ( "rightArrow" ) helper . moveRight ( ) helper . build ( "rightA…" at bounding box center [310, 122] width 120 height 137
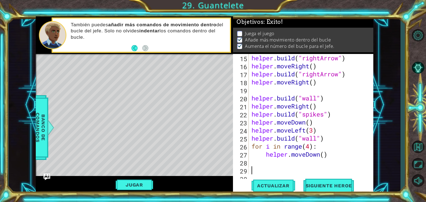
scroll to position [0, 0]
click at [267, 161] on div "helper . build ( "rightArrow" ) helper . moveRight ( ) helper . build ( "rightA…" at bounding box center [310, 122] width 120 height 137
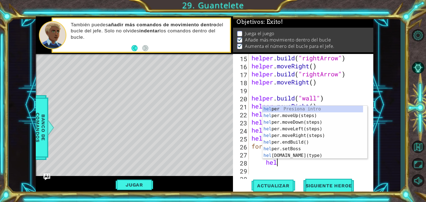
scroll to position [0, 1]
click at [277, 157] on div "hel per Presiona intro hel per.moveUp(steps) Presiona intro hel per.moveDown(st…" at bounding box center [312, 139] width 101 height 67
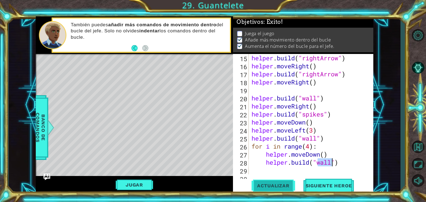
click at [288, 180] on button "Actualizar" at bounding box center [274, 186] width 44 height 14
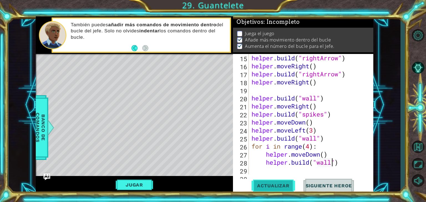
scroll to position [2, 0]
click at [310, 149] on div "helper . build ( "rightArrow" ) helper . moveRight ( ) helper . build ( "rightA…" at bounding box center [310, 122] width 120 height 137
click at [275, 185] on span "Actualizar" at bounding box center [274, 186] width 44 height 6
click at [274, 181] on button "Actualizar" at bounding box center [274, 186] width 44 height 14
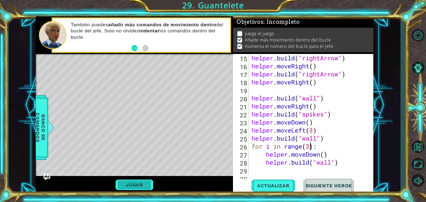
click at [148, 185] on button "Jugar" at bounding box center [134, 185] width 37 height 11
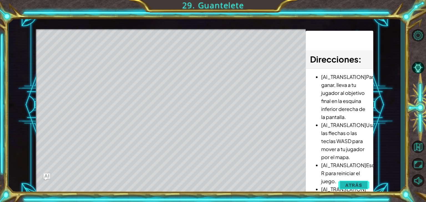
click at [366, 185] on button "Atrás" at bounding box center [353, 185] width 31 height 11
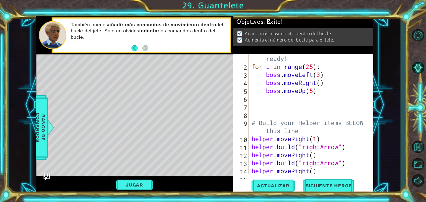
scroll to position [0, 0]
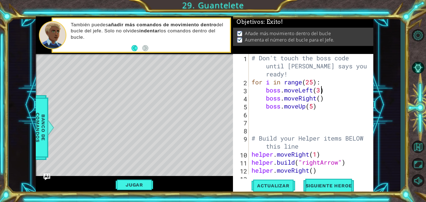
click at [323, 92] on div "# Don't touch the boss code until [PERSON_NAME] says you're ready! for i in ran…" at bounding box center [310, 130] width 120 height 153
click at [321, 107] on div "# Don't touch the boss code until [PERSON_NAME] says you're ready! for i in ran…" at bounding box center [310, 130] width 120 height 153
click at [136, 184] on button "Jugar" at bounding box center [134, 185] width 37 height 11
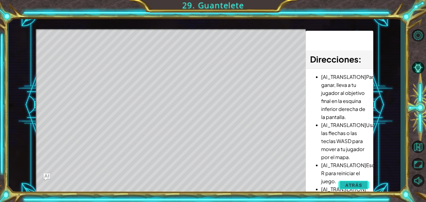
click at [365, 184] on button "Atrás" at bounding box center [353, 185] width 31 height 11
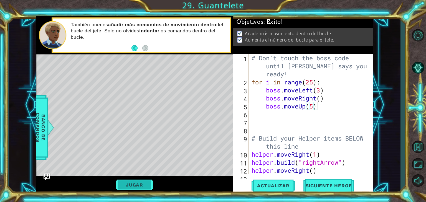
click at [145, 181] on button "Jugar" at bounding box center [134, 185] width 37 height 11
click at [327, 94] on div "# Don't touch the boss code until [PERSON_NAME] says you're ready! for i in ran…" at bounding box center [310, 130] width 120 height 153
click at [322, 93] on div "# Don't touch the boss code until [PERSON_NAME] says you're ready! for i in ran…" at bounding box center [310, 130] width 120 height 153
click at [320, 104] on div "# Don't touch the boss code until [PERSON_NAME] says you're ready! for i in ran…" at bounding box center [310, 130] width 120 height 153
type textarea "boss.moveUp(5)"
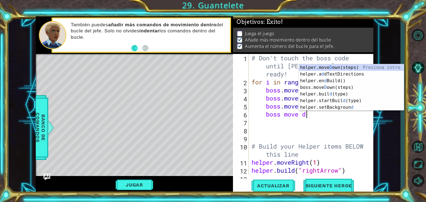
scroll to position [0, 2]
type textarea "boss move do"
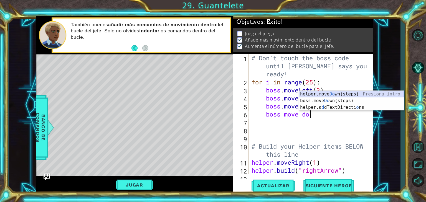
click at [316, 97] on div "helper.move Do wn(steps) Presiona intro boss.move Do wn(steps) Presiona intro h…" at bounding box center [351, 107] width 105 height 33
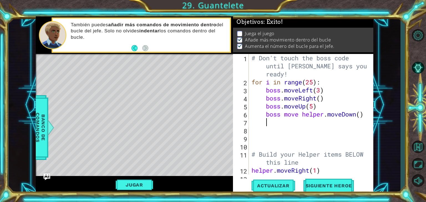
click at [366, 119] on div "# Don't touch the boss code until [PERSON_NAME] says you're ready! for i in ran…" at bounding box center [310, 130] width 120 height 153
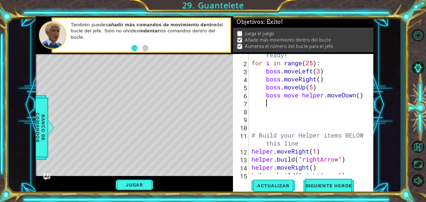
scroll to position [16, 0]
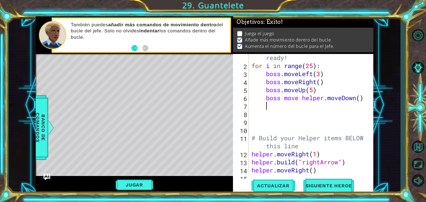
click at [365, 101] on div "# Don't touch the boss code until [PERSON_NAME] says you're ready! for i in ran…" at bounding box center [310, 114] width 120 height 153
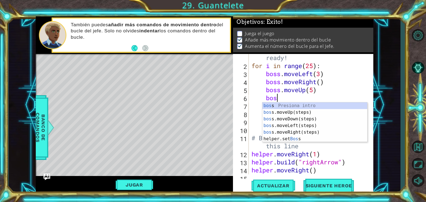
type textarea "boss"
click at [303, 120] on div "boss Presiona intro boss .moveUp(steps) Presiona intro boss .moveDown(steps) Pr…" at bounding box center [314, 129] width 105 height 53
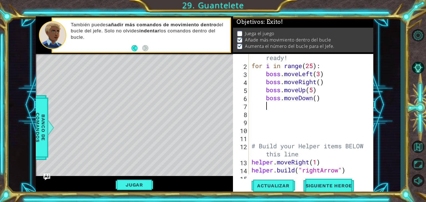
scroll to position [0, 0]
click at [318, 99] on div "# Don't touch the boss code until [PERSON_NAME] says you're ready! for i in ran…" at bounding box center [310, 114] width 120 height 153
type textarea "boss.moveDown(5)"
click at [297, 105] on div "# Don't touch the boss code until [PERSON_NAME] says you're ready! for i in ran…" at bounding box center [310, 114] width 120 height 153
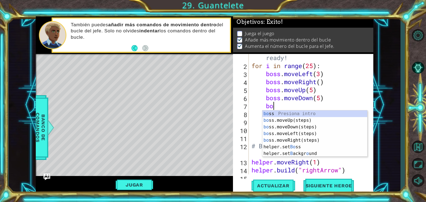
scroll to position [0, 1]
type textarea "boss"
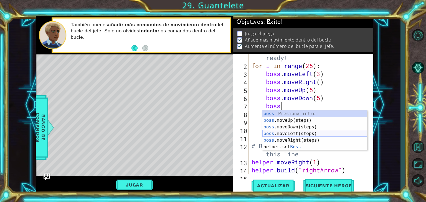
click at [296, 133] on div "boss Presiona intro boss .moveUp(steps) Presiona intro boss .moveDown(steps) Pr…" at bounding box center [314, 137] width 105 height 53
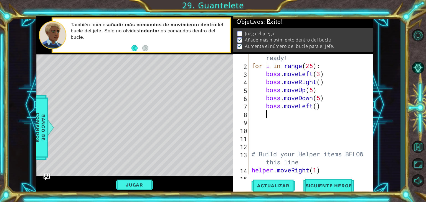
scroll to position [0, 0]
click at [317, 109] on div "# Don't touch the boss code until [PERSON_NAME] says you're ready! for i in ran…" at bounding box center [310, 114] width 120 height 153
type textarea "boss.moveLeft(3)"
click at [292, 115] on div "# Don't touch the boss code until [PERSON_NAME] says you're ready! for i in ran…" at bounding box center [310, 114] width 120 height 153
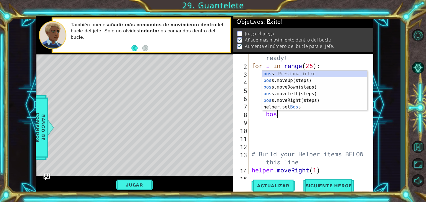
scroll to position [0, 1]
type textarea "boss"
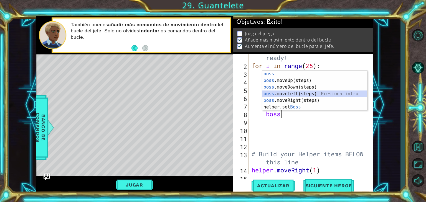
click at [288, 93] on div "boss Presiona intro boss .moveUp(steps) Presiona intro boss .moveDown(steps) Pr…" at bounding box center [314, 97] width 105 height 53
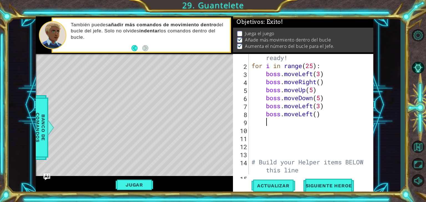
scroll to position [0, 0]
click at [319, 90] on div "# Don't touch the boss code until [PERSON_NAME] says you're ready! for i in ran…" at bounding box center [310, 114] width 120 height 153
type textarea "boss.moveUp(5)"
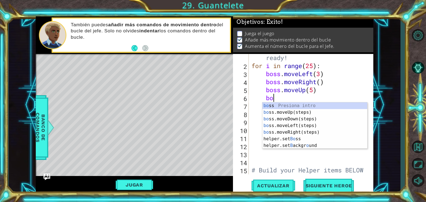
scroll to position [0, 1]
type textarea "b"
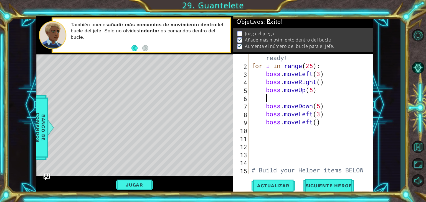
scroll to position [0, 0]
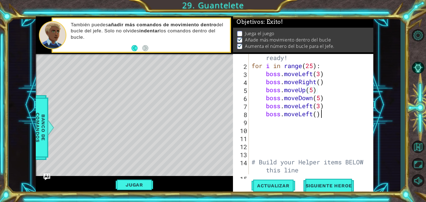
click at [324, 116] on div "# Don't touch the boss code until [PERSON_NAME] says you're ready! for i in ran…" at bounding box center [310, 114] width 120 height 153
type textarea "boss.moveLeft()"
click at [318, 116] on div "# Don't touch the boss code until [PERSON_NAME] says you're ready! for i in ran…" at bounding box center [310, 114] width 120 height 153
click at [332, 118] on div "# Don't touch the boss code until [PERSON_NAME] says you're ready! for i in ran…" at bounding box center [310, 114] width 120 height 153
drag, startPoint x: 314, startPoint y: 113, endPoint x: 300, endPoint y: 114, distance: 14.7
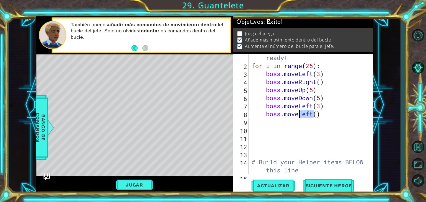
click at [300, 114] on div "# Don't touch the boss code until [PERSON_NAME] says you're ready! for i in ran…" at bounding box center [310, 114] width 120 height 153
type textarea "boss.move()"
click at [306, 115] on div "# Don't touch the boss code until [PERSON_NAME] says you're ready! for i in ran…" at bounding box center [310, 114] width 120 height 153
drag, startPoint x: 306, startPoint y: 115, endPoint x: 268, endPoint y: 112, distance: 38.6
click at [268, 112] on div "# Don't touch the boss code until [PERSON_NAME] says you're ready! for i in ran…" at bounding box center [310, 114] width 120 height 153
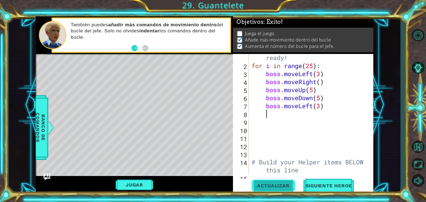
click at [278, 181] on button "Actualizar" at bounding box center [274, 186] width 44 height 14
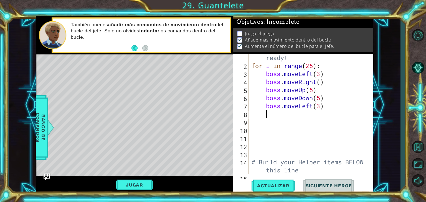
scroll to position [2, 0]
click at [149, 182] on button "Jugar" at bounding box center [134, 185] width 37 height 11
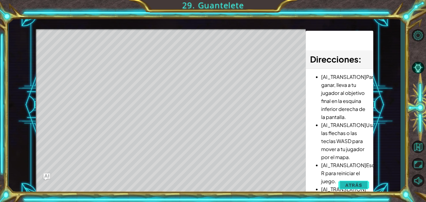
click at [362, 180] on button "Atrás" at bounding box center [353, 185] width 31 height 11
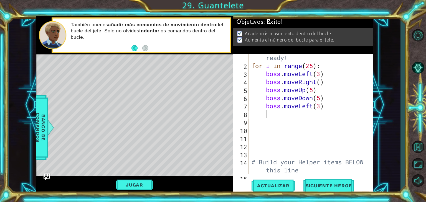
scroll to position [0, 0]
click at [323, 75] on div "# Don't touch the boss code until [PERSON_NAME] says you're ready! for i in ran…" at bounding box center [310, 114] width 120 height 153
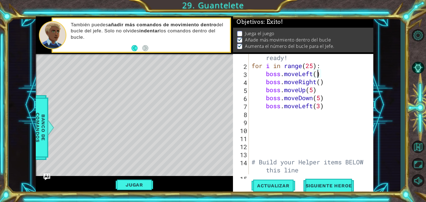
scroll to position [0, 3]
click at [331, 106] on div "# Don't touch the boss code until [PERSON_NAME] says you're ready! for i in ran…" at bounding box center [310, 114] width 120 height 153
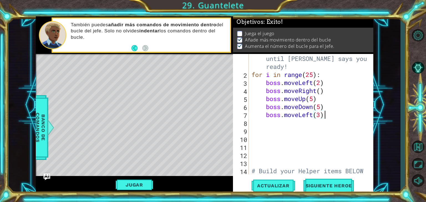
scroll to position [0, 0]
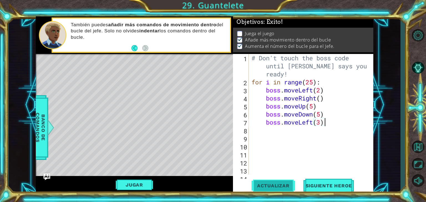
click at [277, 186] on span "Actualizar" at bounding box center [274, 186] width 44 height 6
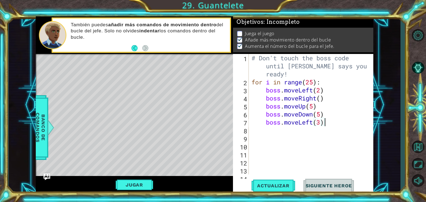
scroll to position [2, 0]
click at [131, 178] on div "Jugar" at bounding box center [134, 185] width 197 height 18
click at [322, 94] on div "# Don't touch the boss code until [PERSON_NAME] says you're ready! for i in ran…" at bounding box center [310, 134] width 120 height 161
type textarea "boss.moveLeft(3)"
click at [268, 188] on span "Actualizar" at bounding box center [274, 186] width 44 height 6
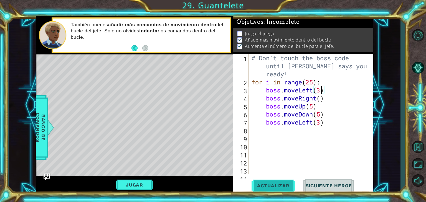
click at [268, 188] on span "Actualizar" at bounding box center [274, 186] width 44 height 6
click at [144, 186] on button "Jugar" at bounding box center [134, 185] width 37 height 11
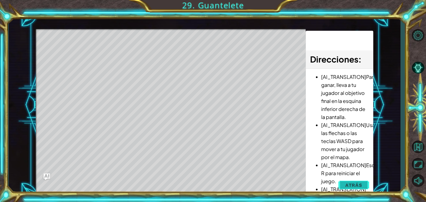
click at [353, 185] on span "Atrás" at bounding box center [353, 186] width 17 height 6
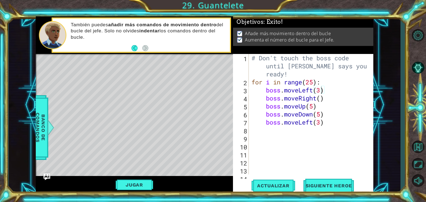
scroll to position [0, 0]
click at [259, 184] on span "Actualizar" at bounding box center [274, 186] width 44 height 6
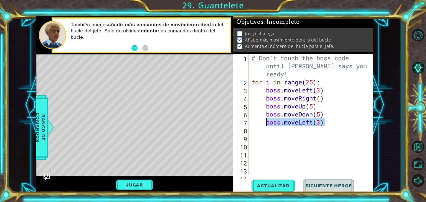
drag, startPoint x: 326, startPoint y: 122, endPoint x: 266, endPoint y: 123, distance: 59.9
click at [266, 123] on div "# Don't touch the boss code until [PERSON_NAME] says you're ready! for i in ran…" at bounding box center [310, 134] width 120 height 161
click at [320, 98] on div "# Don't touch the boss code until [PERSON_NAME] says you're ready! for i in ran…" at bounding box center [310, 134] width 120 height 161
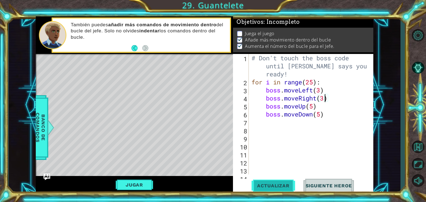
click at [277, 191] on button "Actualizar" at bounding box center [274, 186] width 44 height 14
click at [128, 186] on button "Jugar" at bounding box center [134, 185] width 37 height 11
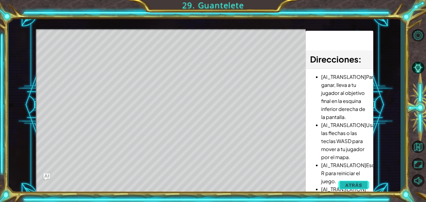
click at [360, 187] on span "Atrás" at bounding box center [353, 186] width 17 height 6
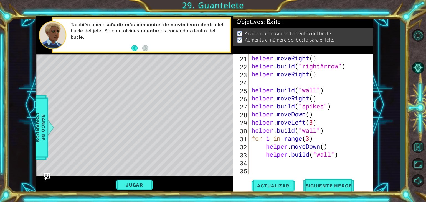
scroll to position [185, 0]
type textarea "[DOMAIN_NAME]("wall")"
click at [349, 157] on div "helper . build ( "rightArrow" ) helper . moveRight ( ) helper . build ( "rightA…" at bounding box center [310, 114] width 120 height 137
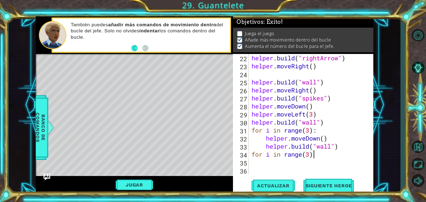
scroll to position [0, 2]
click at [345, 149] on div "helper . build ( "rightArrow" ) helper . moveRight ( ) helper . build ( "wall" …" at bounding box center [310, 122] width 120 height 137
type textarea "[DOMAIN_NAME]("wall")"
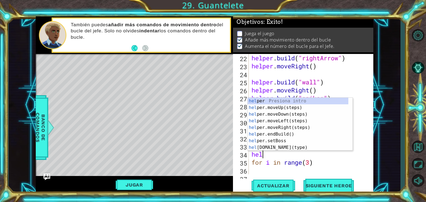
scroll to position [0, 0]
type textarea "help"
click at [302, 127] on div "help er Presiona intro help er.moveUp(steps) Presiona intro help er.moveDown(st…" at bounding box center [298, 131] width 101 height 67
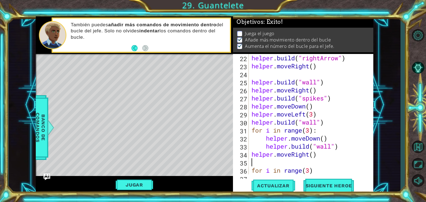
click at [253, 164] on div "helper . build ( "rightArrow" ) helper . moveRight ( ) helper . build ( "wall" …" at bounding box center [310, 122] width 120 height 137
click at [252, 171] on div "helper . build ( "rightArrow" ) helper . moveRight ( ) helper . build ( "wall" …" at bounding box center [310, 122] width 120 height 137
click at [318, 163] on div "helper . build ( "rightArrow" ) helper . moveRight ( ) helper . build ( "wall" …" at bounding box center [310, 122] width 120 height 137
type textarea "for i in range(3):"
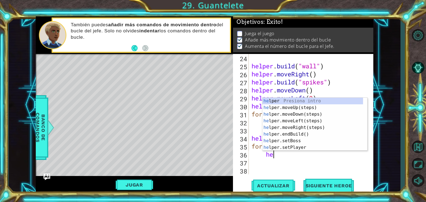
type textarea "hel"
click at [299, 110] on div "hel per Presiona intro hel per.moveUp(steps) Presiona intro hel per.moveDown(st…" at bounding box center [312, 131] width 101 height 67
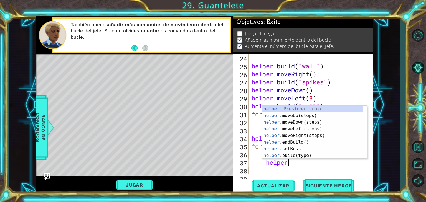
scroll to position [0, 1]
click at [288, 157] on div "helper Presiona intro helper .moveUp(steps) Presiona intro helper .moveDown(ste…" at bounding box center [312, 139] width 101 height 67
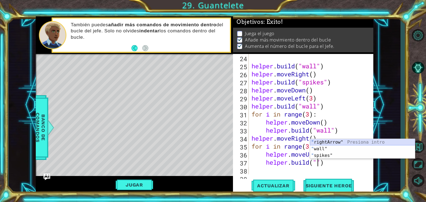
click at [326, 144] on div "" rightArrow" Presiona intro " wall" Presiona intro " spikes" Presiona intro" at bounding box center [362, 155] width 105 height 33
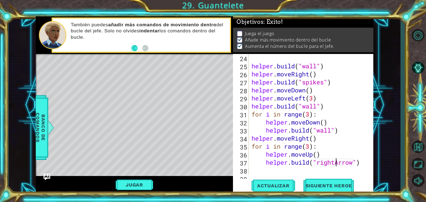
click at [336, 162] on div "helper . build ( "wall" ) helper . moveRight ( ) helper . build ( "spikes" ) he…" at bounding box center [310, 122] width 120 height 137
click at [289, 183] on button "Actualizar" at bounding box center [274, 186] width 44 height 14
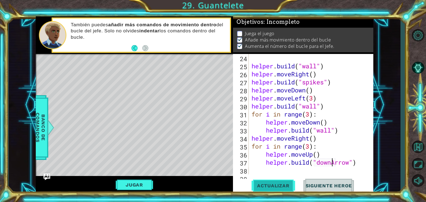
scroll to position [2, 0]
click at [317, 141] on div "helper . build ( "wall" ) helper . moveRight ( ) helper . build ( "spikes" ) he…" at bounding box center [310, 122] width 120 height 137
type textarea "helper.moveRight()"
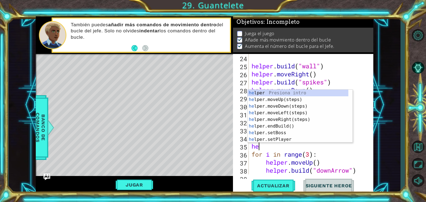
scroll to position [0, 0]
click at [288, 140] on div "hel per Presiona intro hel per.moveUp(steps) Presiona intro hel per.moveDown(st…" at bounding box center [298, 123] width 101 height 67
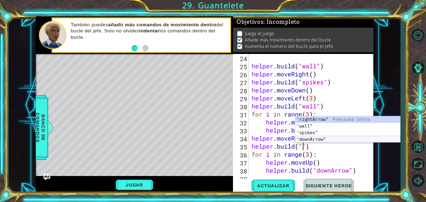
click at [314, 138] on div "" rightArrow" Presiona intro " wall" Presiona intro " spikes" Presiona intro " …" at bounding box center [347, 136] width 105 height 40
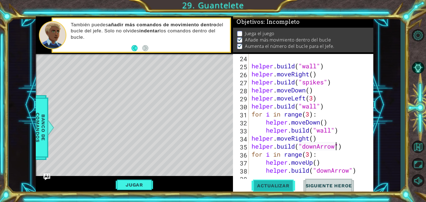
click at [271, 186] on span "Actualizar" at bounding box center [274, 186] width 44 height 6
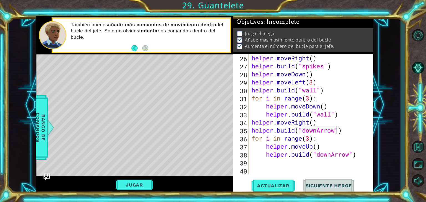
scroll to position [225, 0]
click at [357, 157] on div "helper . build ( "wall" ) helper . moveRight ( ) helper . build ( "spikes" ) he…" at bounding box center [310, 114] width 120 height 137
type textarea "[DOMAIN_NAME]("downArrow")"
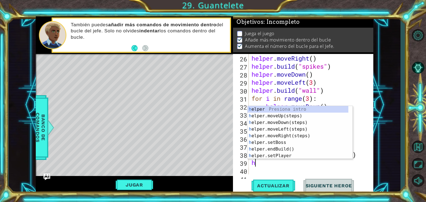
type textarea "hel"
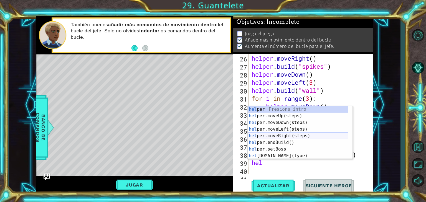
click at [308, 133] on div "hel per Presiona intro hel per.moveUp(steps) Presiona intro hel per.moveDown(st…" at bounding box center [298, 139] width 101 height 67
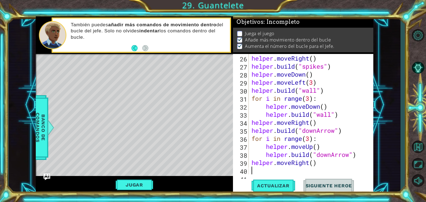
click at [313, 164] on div "helper . build ( "wall" ) helper . moveRight ( ) helper . build ( "spikes" ) he…" at bounding box center [310, 114] width 120 height 137
type textarea "helper.moveRight()"
click at [319, 166] on div "helper . build ( "wall" ) helper . moveRight ( ) helper . build ( "spikes" ) he…" at bounding box center [310, 114] width 120 height 137
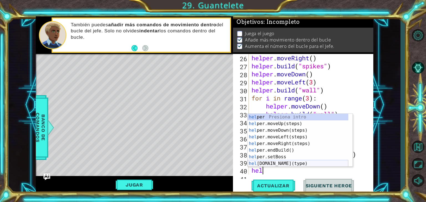
click at [303, 161] on div "hel per Presiona intro hel per.moveUp(steps) Presiona intro hel per.moveDown(st…" at bounding box center [298, 147] width 101 height 67
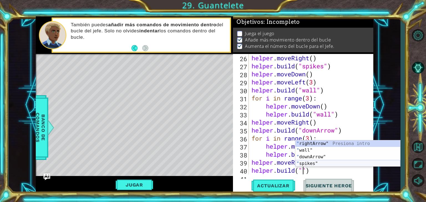
click at [311, 164] on div "" rightArrow" Presiona intro " wall" Presiona intro " downArrow" Presiona intro…" at bounding box center [347, 161] width 105 height 40
type textarea "[DOMAIN_NAME]("spikes")"
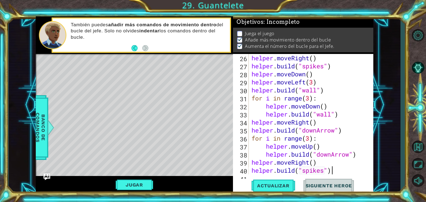
click at [338, 172] on div "helper . moveRight ( ) helper . build ( "spikes" ) helper . moveDown ( ) helper…" at bounding box center [310, 122] width 120 height 137
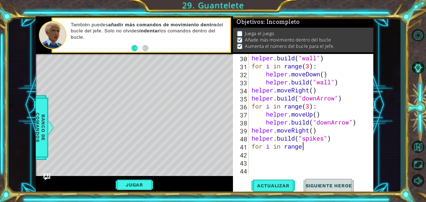
scroll to position [0, 2]
type textarea "for i in range(3)"
type textarea "for i in range(3):"
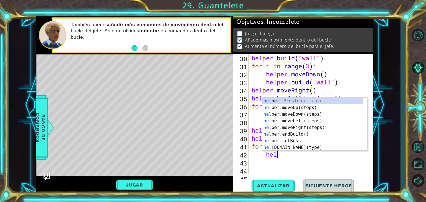
scroll to position [0, 1]
type textarea "help"
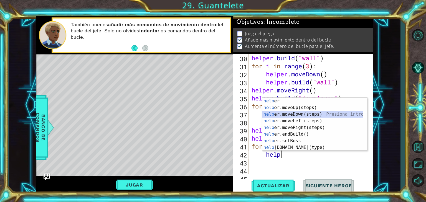
click at [319, 116] on div "help er Presiona intro help er.moveUp(steps) Presiona intro help er.moveDown(st…" at bounding box center [312, 131] width 101 height 67
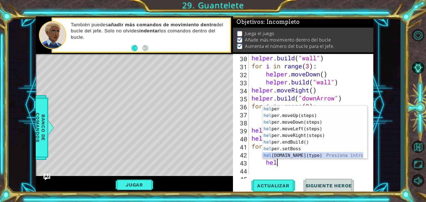
click at [289, 156] on div "hel per Presiona intro hel per.moveUp(steps) Presiona intro hel per.moveDown(st…" at bounding box center [312, 139] width 101 height 67
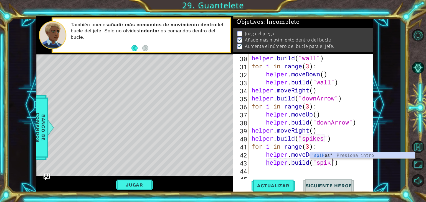
scroll to position [0, 4]
type textarea "[DOMAIN_NAME]("spikes")"
click at [275, 185] on span "Actualizar" at bounding box center [274, 186] width 44 height 6
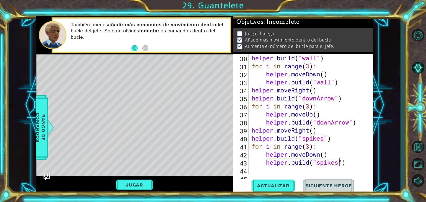
scroll to position [273, 0]
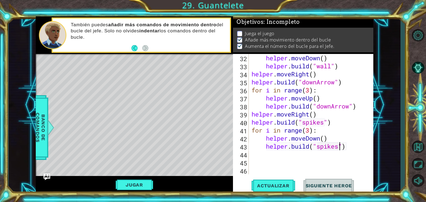
click at [353, 145] on div "helper . moveDown ( ) helper . build ( "wall" ) helper . moveRight ( ) helper .…" at bounding box center [310, 122] width 120 height 137
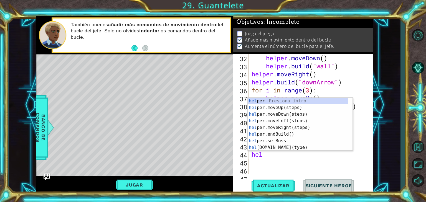
scroll to position [0, 0]
type textarea "help"
click at [304, 120] on div "help er Presiona intro help er.moveUp(steps) Presiona intro help er.moveDown(st…" at bounding box center [298, 131] width 101 height 67
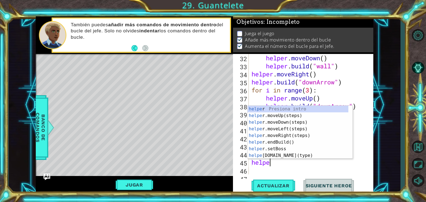
type textarea "helper"
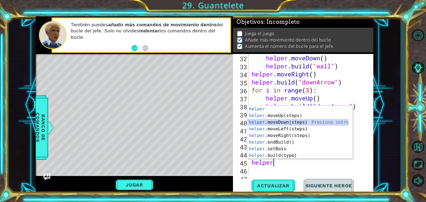
click at [294, 121] on div "helper Presiona intro helper .moveUp(steps) Presiona intro helper .moveDown(ste…" at bounding box center [298, 139] width 101 height 67
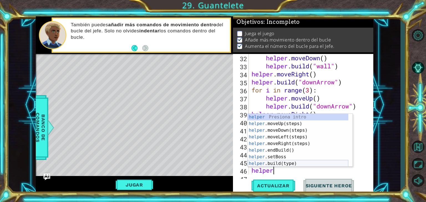
click at [292, 165] on div "helper Presiona intro helper .moveUp(steps) Presiona intro helper .moveDown(ste…" at bounding box center [298, 147] width 101 height 67
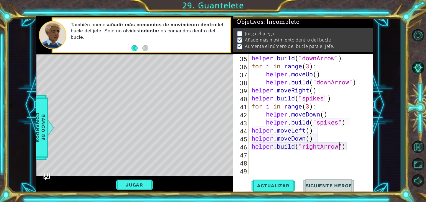
scroll to position [297, 0]
click at [321, 135] on div "helper . build ( "downArrow" ) for i in range ( 3 ) : helper . moveUp ( ) helpe…" at bounding box center [310, 122] width 120 height 137
click at [317, 139] on div "helper . build ( "downArrow" ) for i in range ( 3 ) : helper . moveUp ( ) helpe…" at bounding box center [310, 122] width 120 height 137
type textarea "helper.moveDown()"
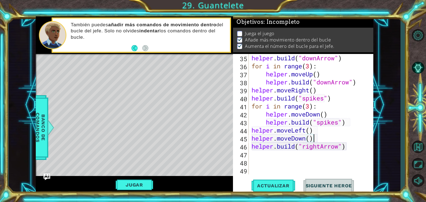
scroll to position [0, 0]
click at [314, 130] on div "helper . build ( "downArrow" ) for i in range ( 3 ) : helper . moveUp ( ) helpe…" at bounding box center [310, 122] width 120 height 137
type textarea "helper.moveLeft()"
click at [287, 154] on div "helper . build ( "downArrow" ) for i in range ( 3 ) : helper . moveUp ( ) helpe…" at bounding box center [310, 122] width 120 height 137
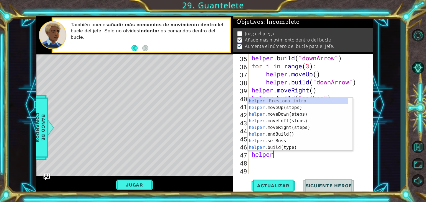
scroll to position [0, 1]
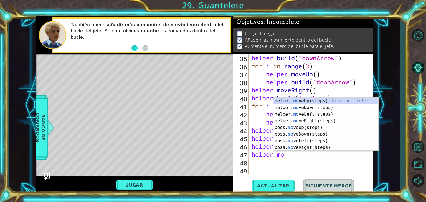
type textarea "helper move"
click at [291, 148] on div "helper. move Up(steps) Presiona intro helper. move Down(steps) Presiona intro h…" at bounding box center [325, 131] width 105 height 67
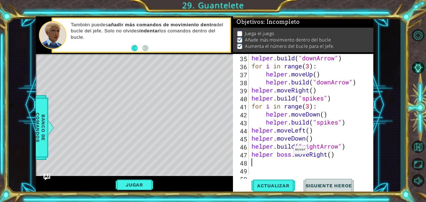
scroll to position [0, 0]
click at [331, 157] on div "helper . build ( "downArrow" ) for i in range ( 3 ) : helper . moveUp ( ) helpe…" at bounding box center [310, 122] width 120 height 137
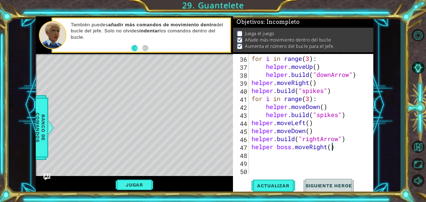
scroll to position [305, 0]
drag, startPoint x: 344, startPoint y: 150, endPoint x: 297, endPoint y: 151, distance: 47.7
click at [297, 151] on div "helper . build ( "downArrow" ) for i in range ( 3 ) : helper . moveUp ( ) helpe…" at bounding box center [310, 115] width 120 height 137
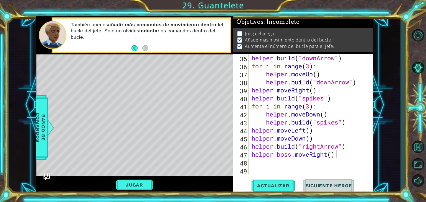
scroll to position [297, 0]
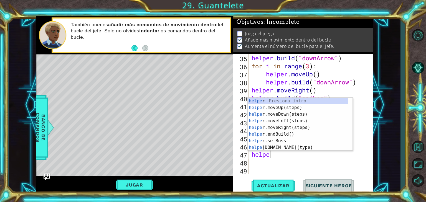
type textarea "helper"
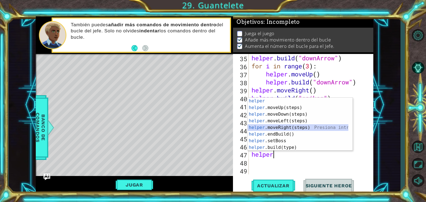
click at [286, 127] on div "helper Presiona intro helper .moveUp(steps) Presiona intro helper .moveDown(ste…" at bounding box center [298, 131] width 101 height 67
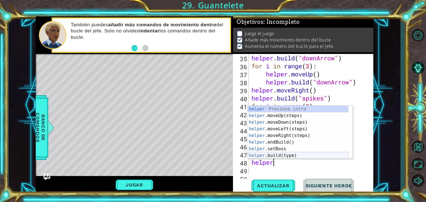
click at [281, 156] on div "helper Presiona intro helper .moveUp(steps) Presiona intro helper .moveDown(ste…" at bounding box center [298, 139] width 101 height 67
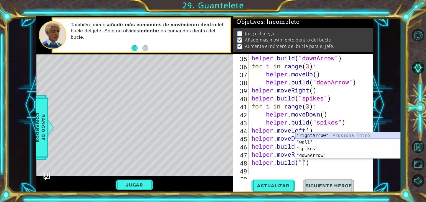
click at [309, 138] on div "" rightArrow" Presiona intro " wall" Presiona intro " spikes" Presiona intro " …" at bounding box center [347, 153] width 105 height 40
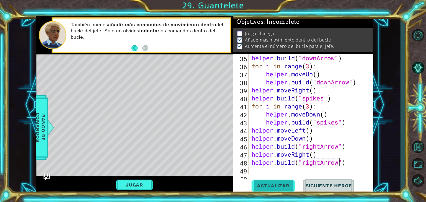
click at [273, 185] on span "Actualizar" at bounding box center [274, 186] width 44 height 6
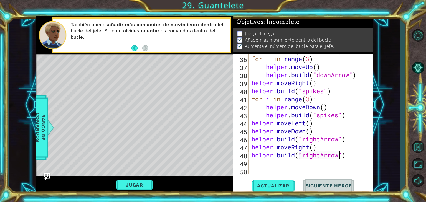
scroll to position [305, 0]
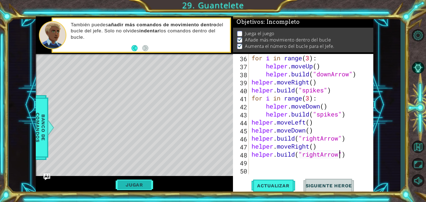
click at [147, 186] on button "Jugar" at bounding box center [134, 185] width 37 height 11
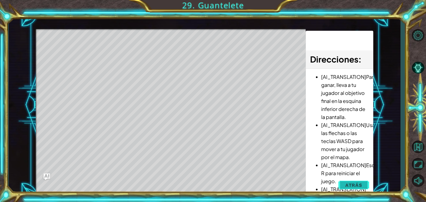
click at [349, 183] on span "Atrás" at bounding box center [353, 186] width 17 height 6
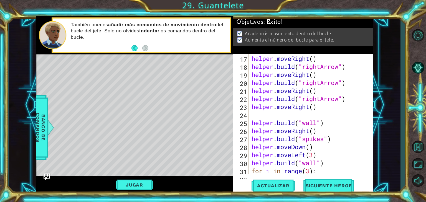
scroll to position [148, 0]
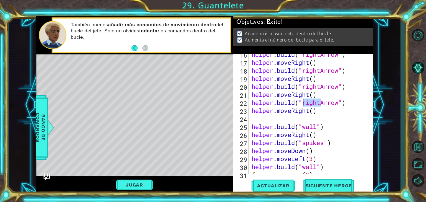
drag, startPoint x: 322, startPoint y: 105, endPoint x: 303, endPoint y: 104, distance: 18.9
click at [303, 104] on div "helper . build ( "rightArrow" ) helper . moveRight ( ) helper . build ( "rightA…" at bounding box center [310, 118] width 120 height 137
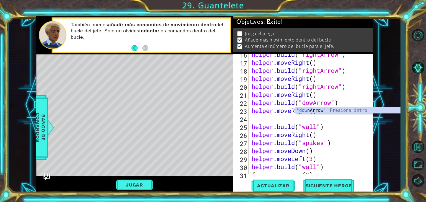
scroll to position [0, 3]
click at [270, 185] on span "Actualizar" at bounding box center [274, 186] width 44 height 6
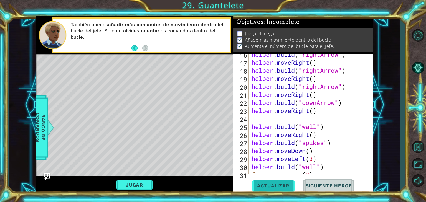
scroll to position [2, 0]
click at [340, 142] on div "helper . build ( "rightArrow" ) helper . moveRight ( ) helper . build ( "rightA…" at bounding box center [310, 118] width 120 height 137
type textarea "[DOMAIN_NAME]("spikes")"
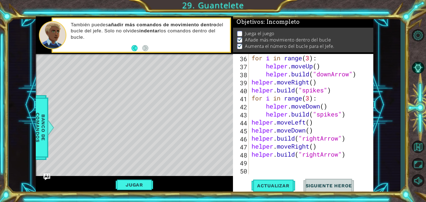
scroll to position [305, 0]
click at [138, 182] on button "Jugar" at bounding box center [134, 185] width 37 height 11
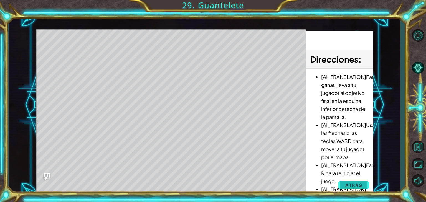
click at [347, 184] on span "Atrás" at bounding box center [353, 186] width 17 height 6
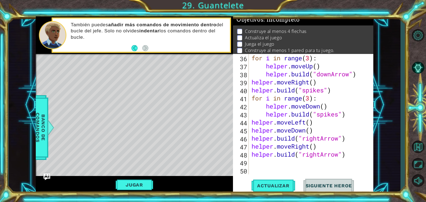
scroll to position [0, 0]
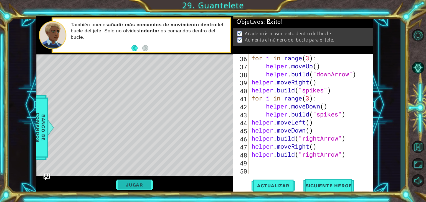
click at [145, 182] on button "Jugar" at bounding box center [134, 185] width 37 height 11
click at [328, 188] on span "Siguiente Heroe" at bounding box center [329, 187] width 58 height 6
click at [329, 185] on body "1 ההההההההההההההההההההההההההההההההההההההההההההההההההההההההההההההההההההההההההההה…" at bounding box center [213, 101] width 426 height 202
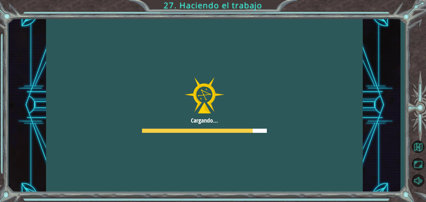
click at [276, 86] on div at bounding box center [204, 105] width 317 height 178
